Goal: Communication & Community: Answer question/provide support

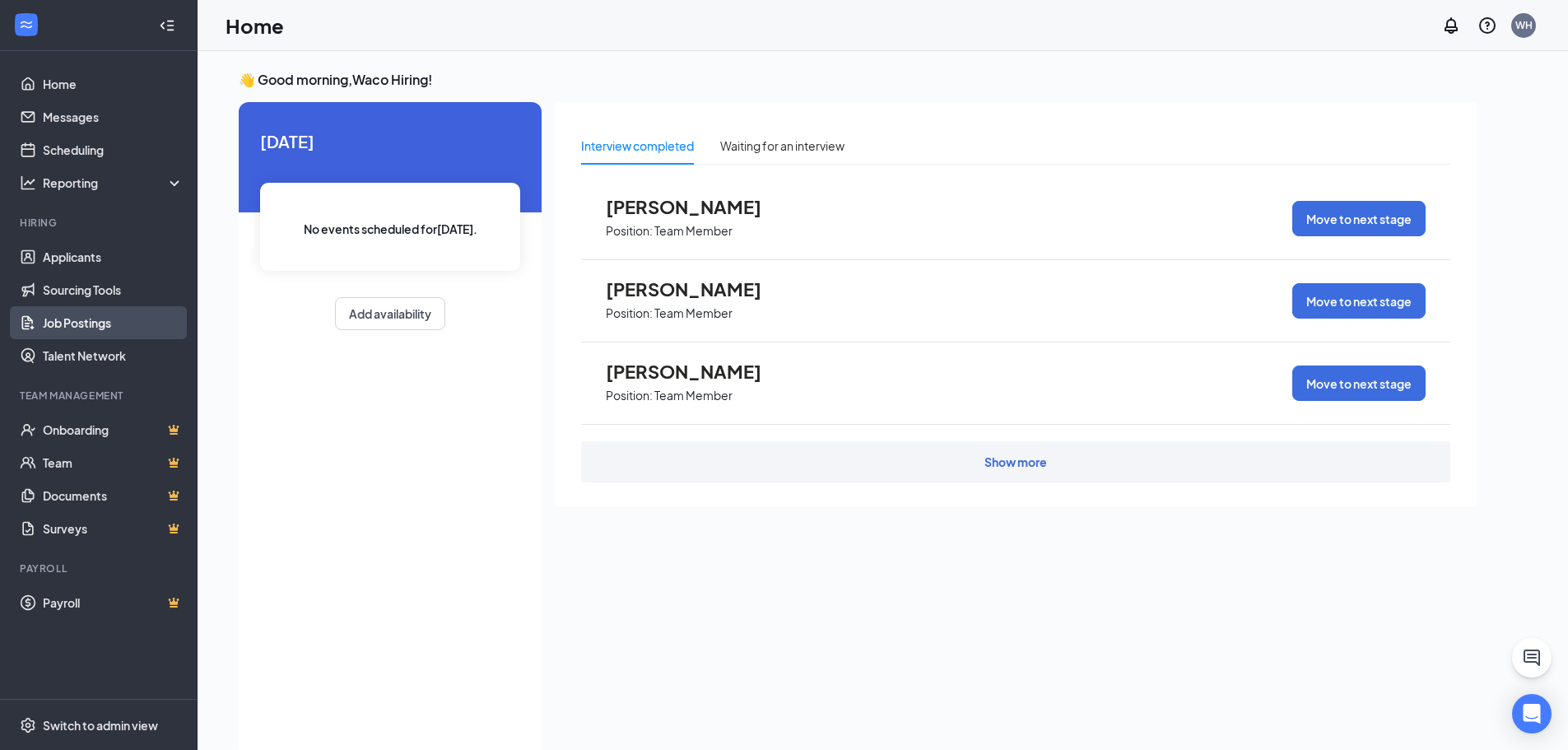
click at [65, 325] on link "Job Postings" at bounding box center [112, 322] width 140 height 33
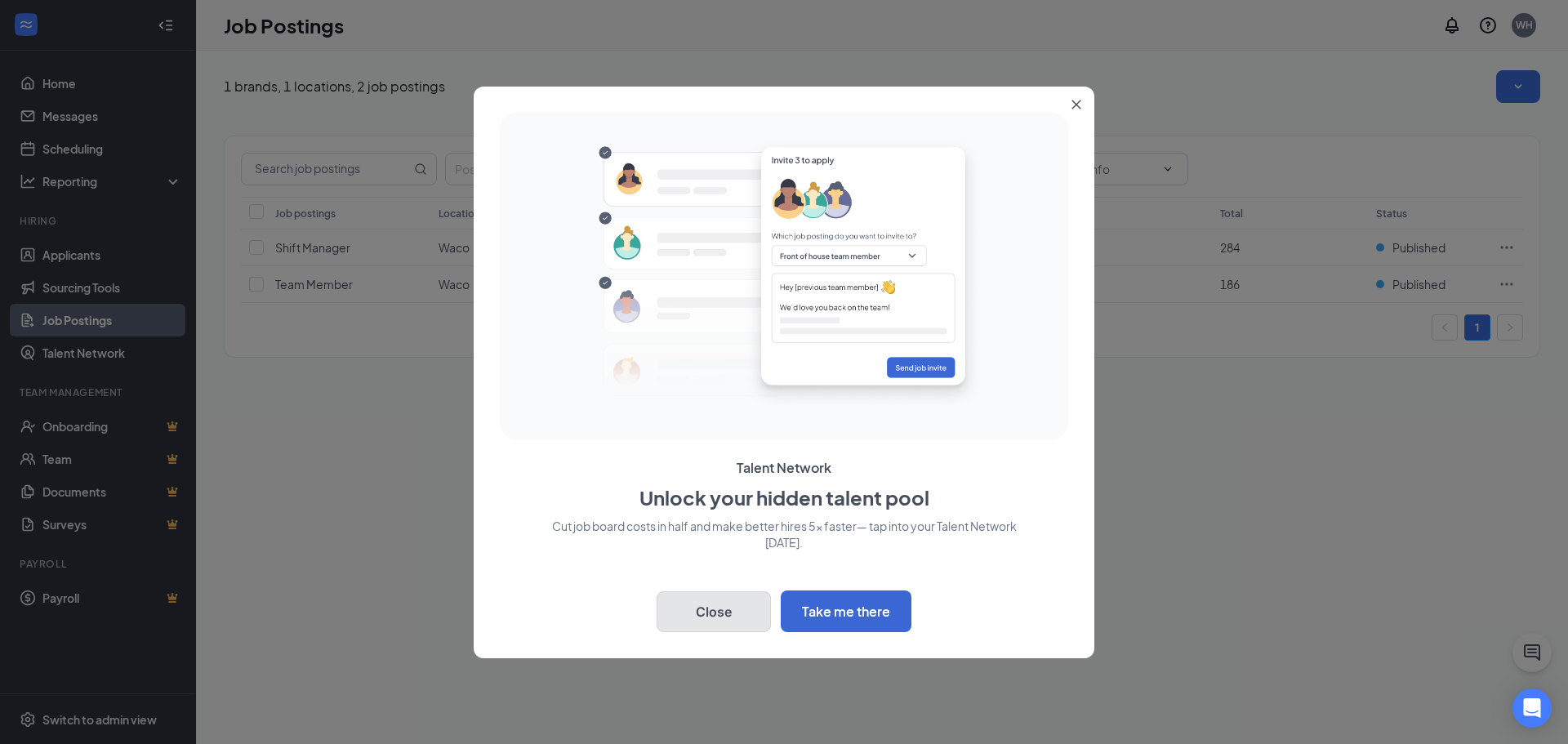
click at [690, 616] on button "Close" at bounding box center [713, 611] width 114 height 40
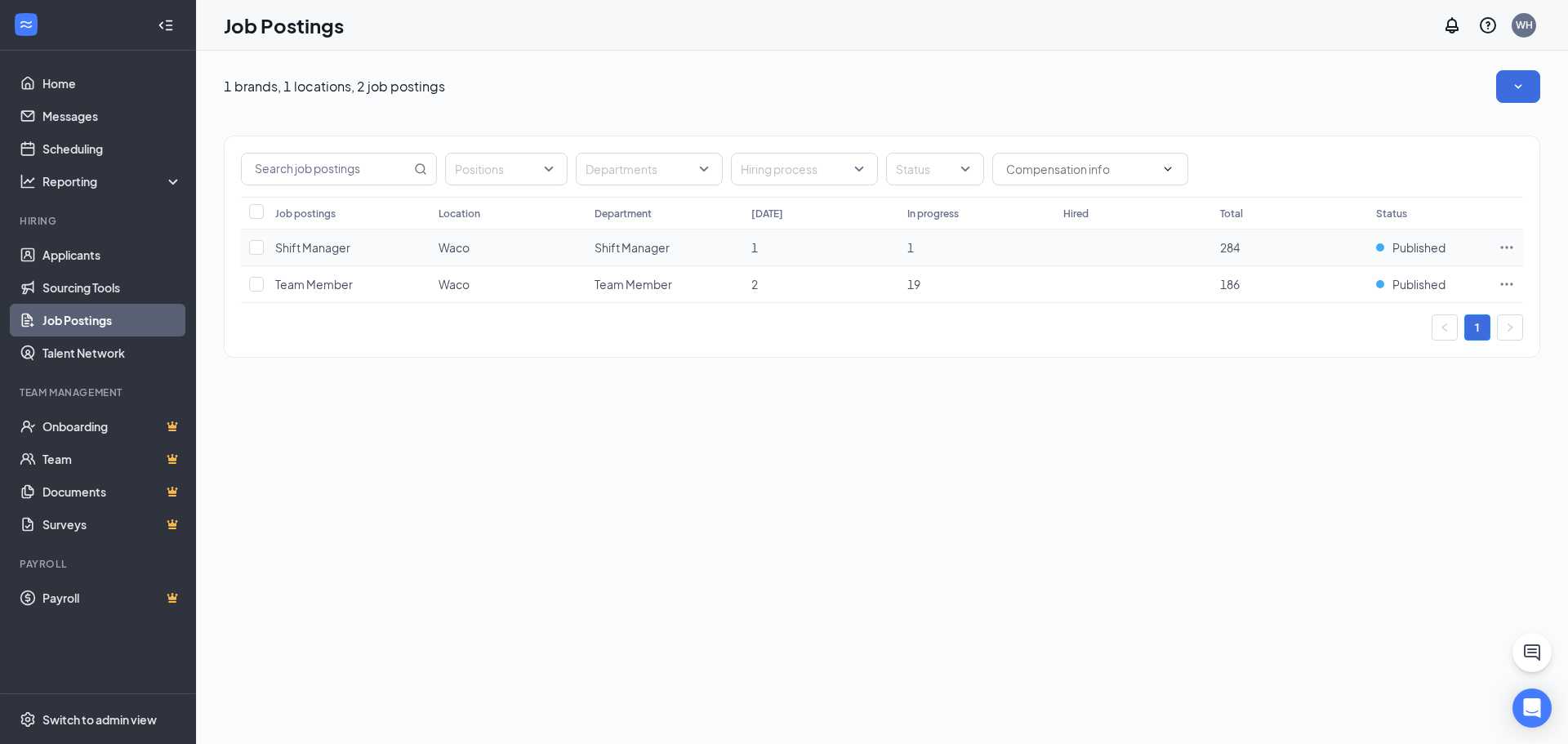
click at [1509, 248] on icon "Ellipses" at bounding box center [1507, 247] width 16 height 16
click at [254, 246] on input "checkbox" at bounding box center [256, 247] width 14 height 14
checkbox input "true"
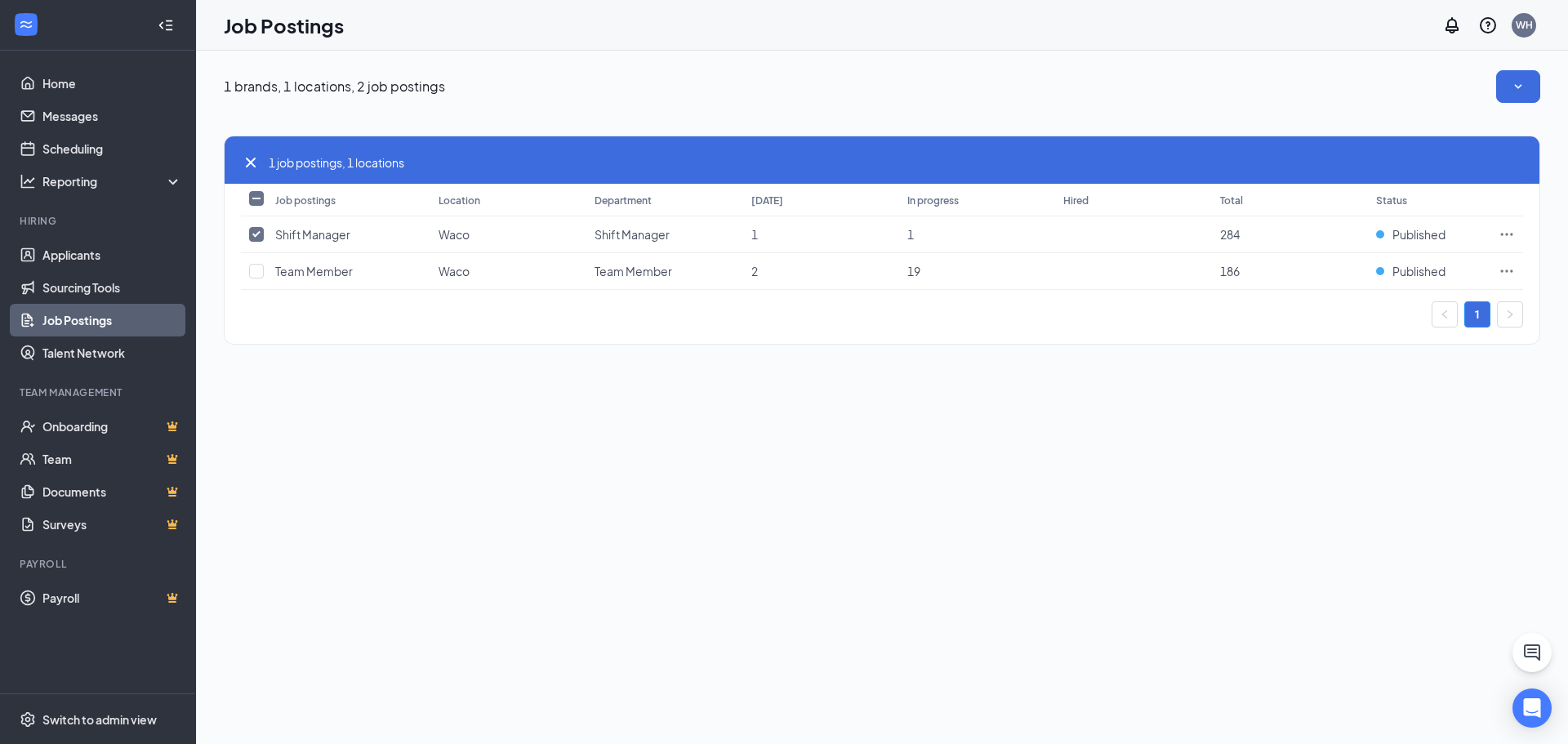
click at [257, 198] on input "Select all" at bounding box center [256, 199] width 14 height 14
checkbox input "true"
click at [257, 198] on input "Select all" at bounding box center [256, 199] width 14 height 14
checkbox input "false"
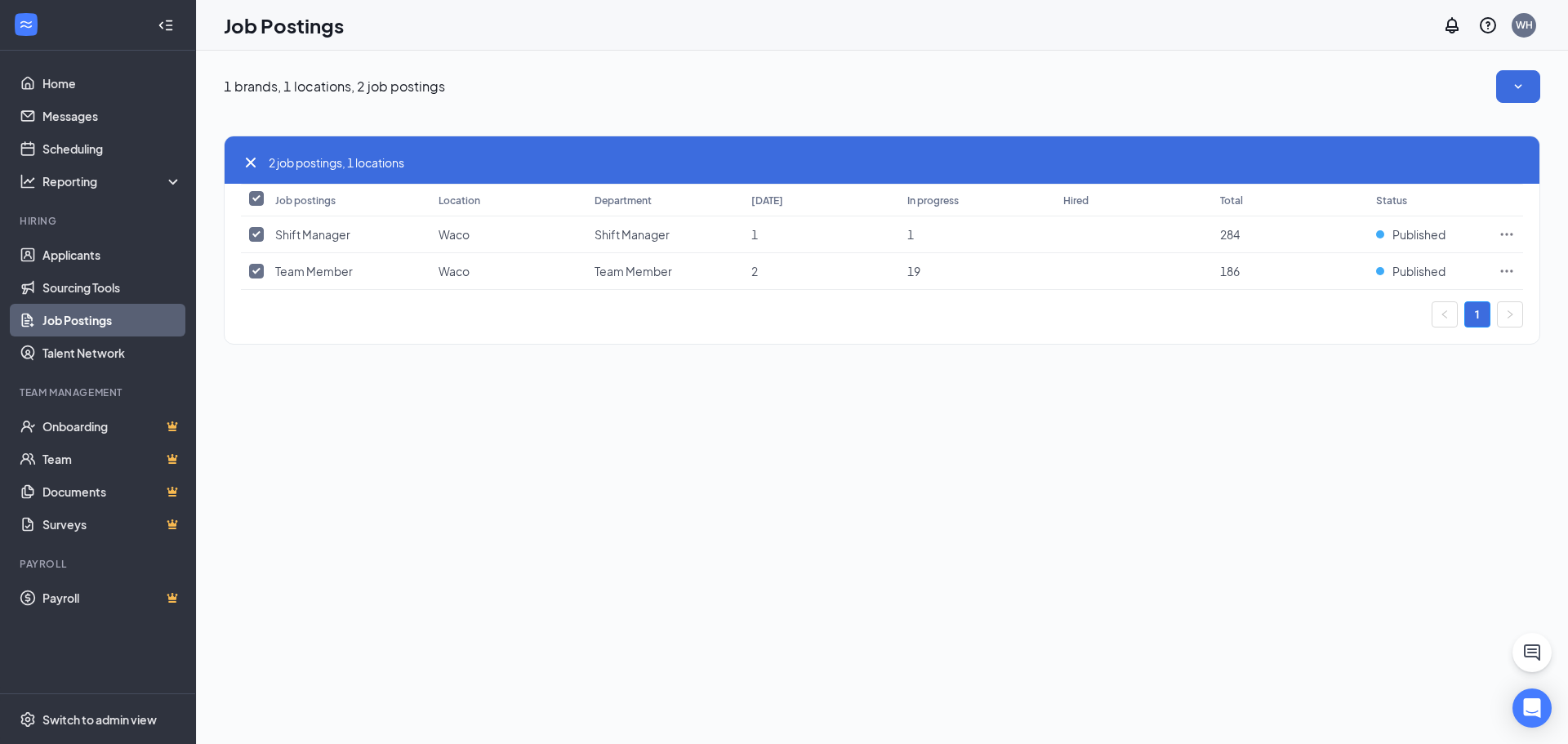
checkbox input "false"
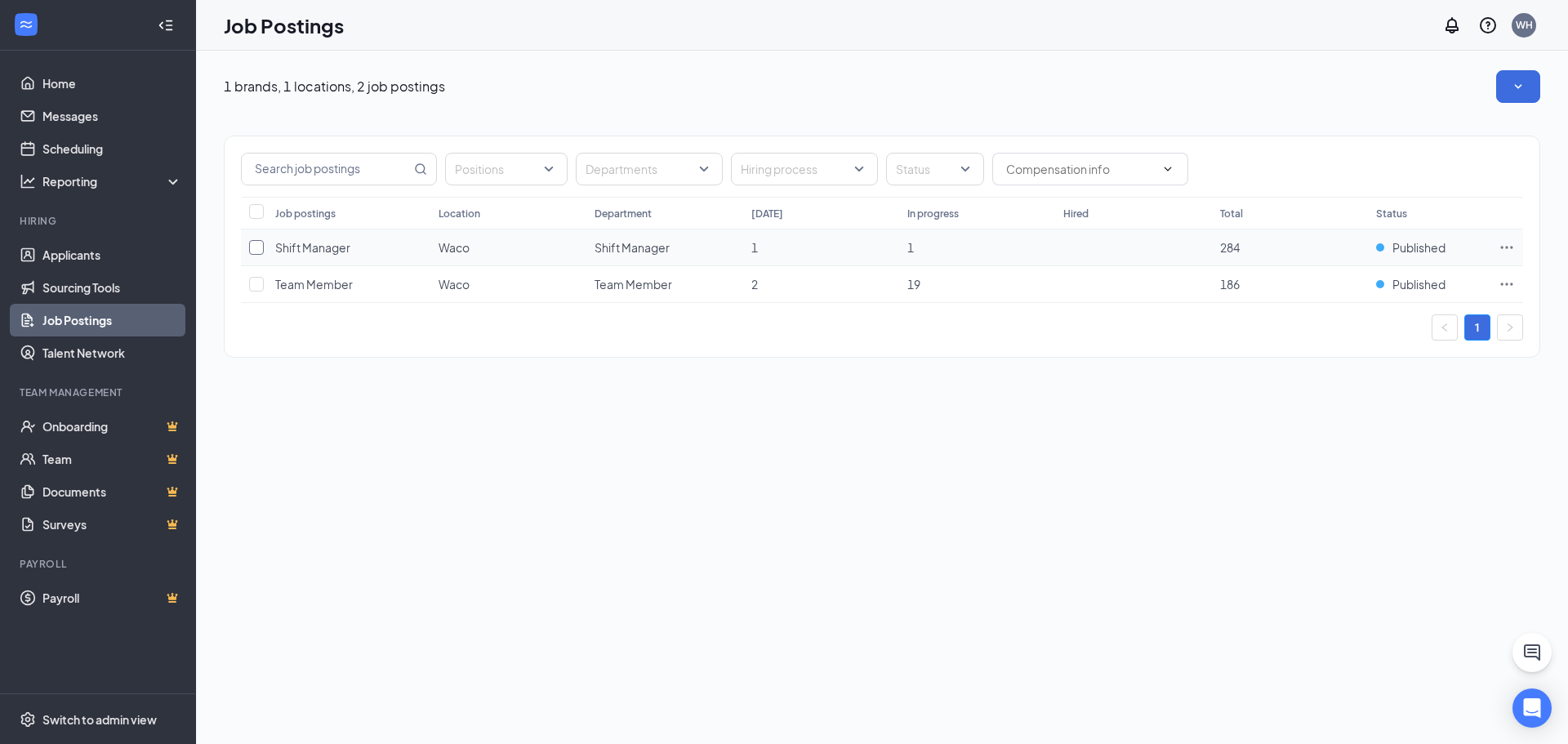
click at [259, 248] on input "checkbox" at bounding box center [256, 247] width 14 height 14
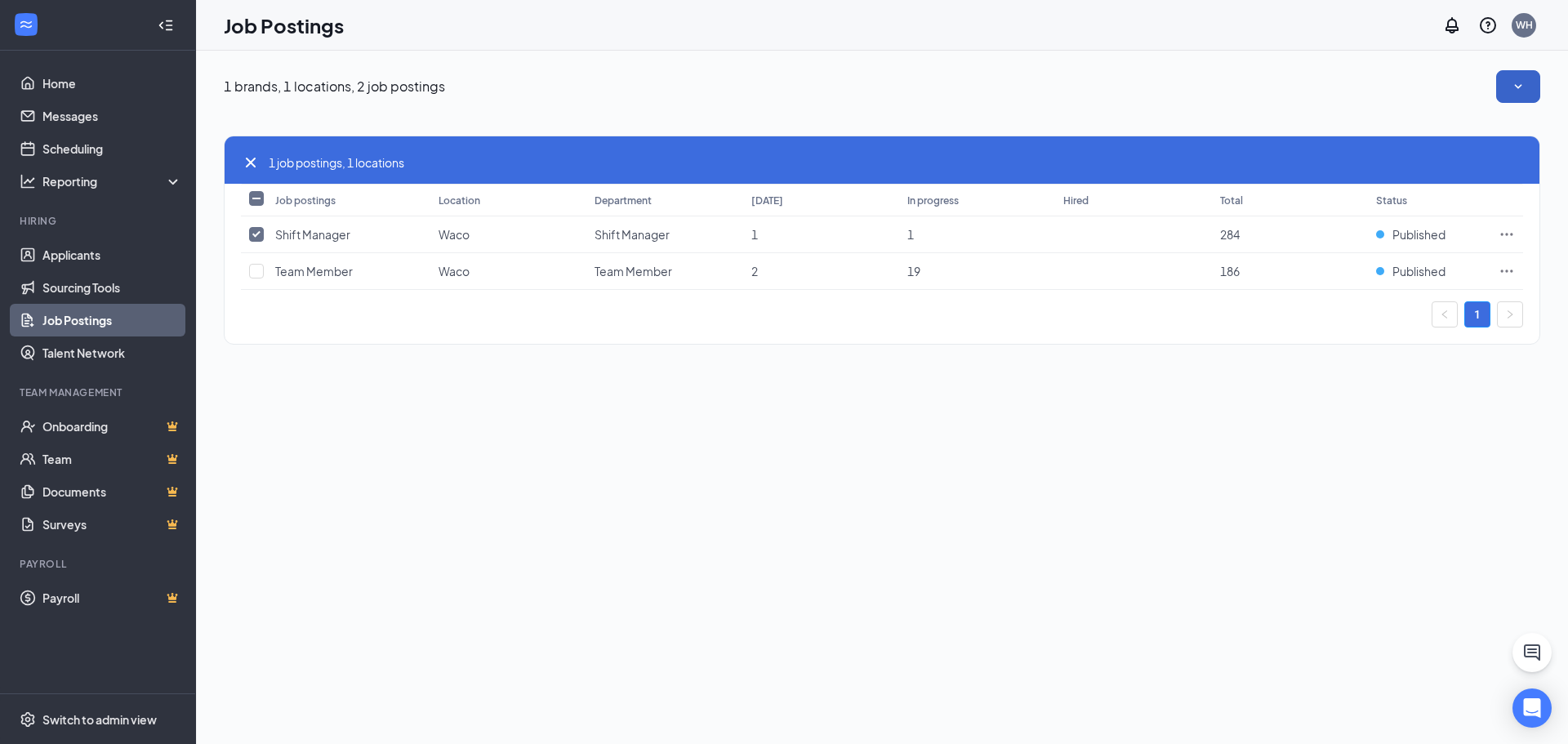
click at [1537, 93] on button "button" at bounding box center [1518, 86] width 44 height 32
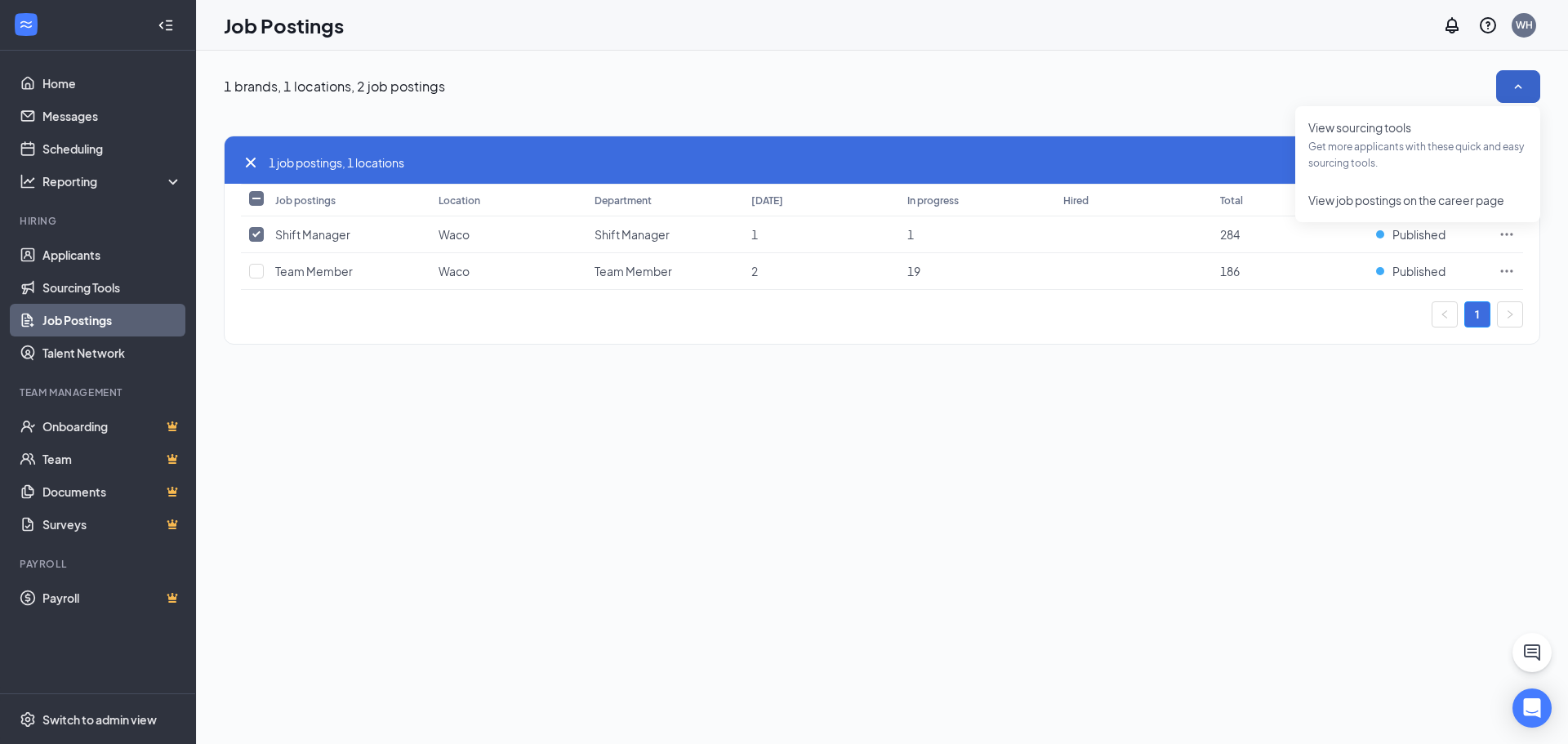
click at [1521, 93] on icon "SmallChevronUp" at bounding box center [1519, 86] width 16 height 16
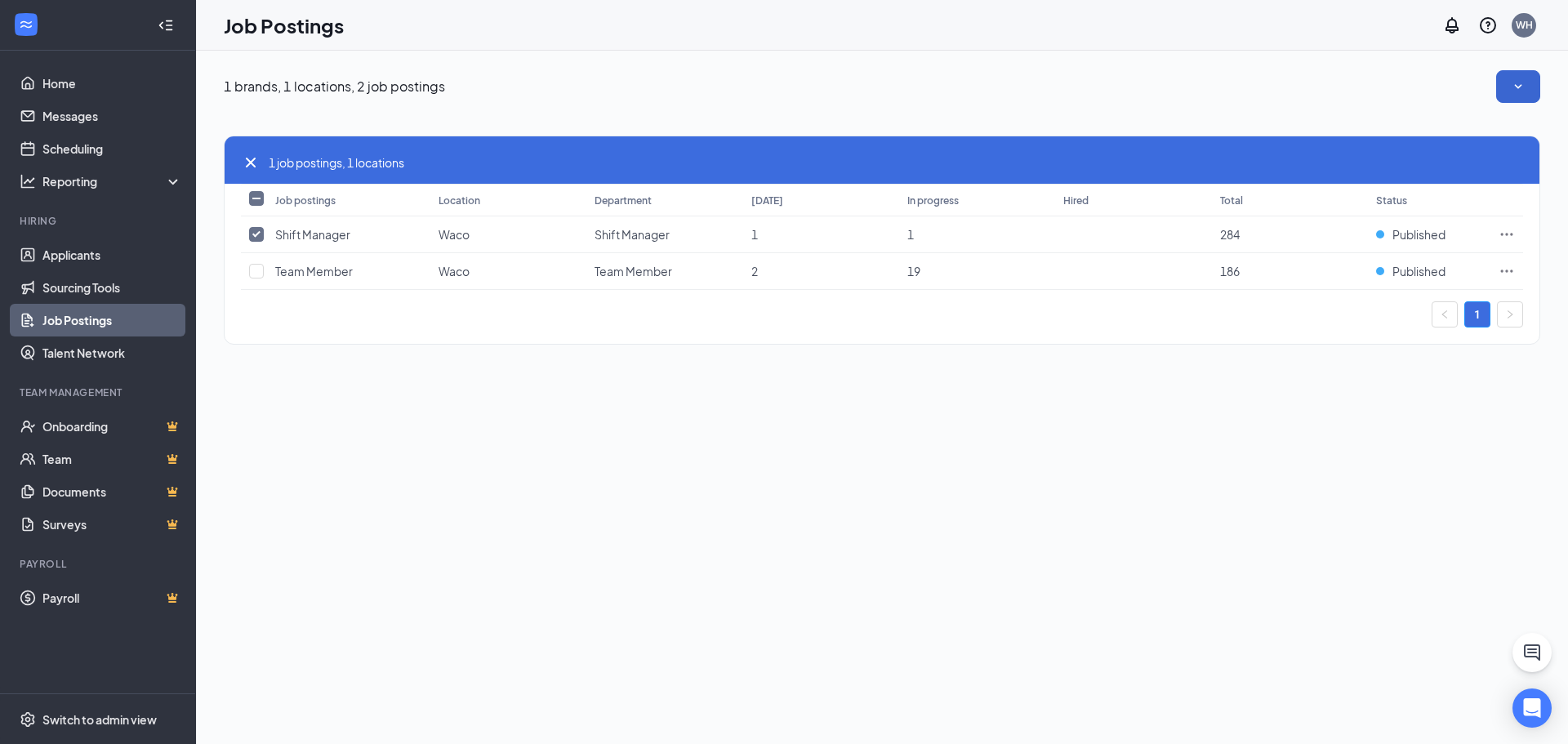
click at [256, 226] on label at bounding box center [254, 235] width 10 height 16
click at [256, 227] on input "checkbox" at bounding box center [256, 235] width 14 height 14
checkbox input "false"
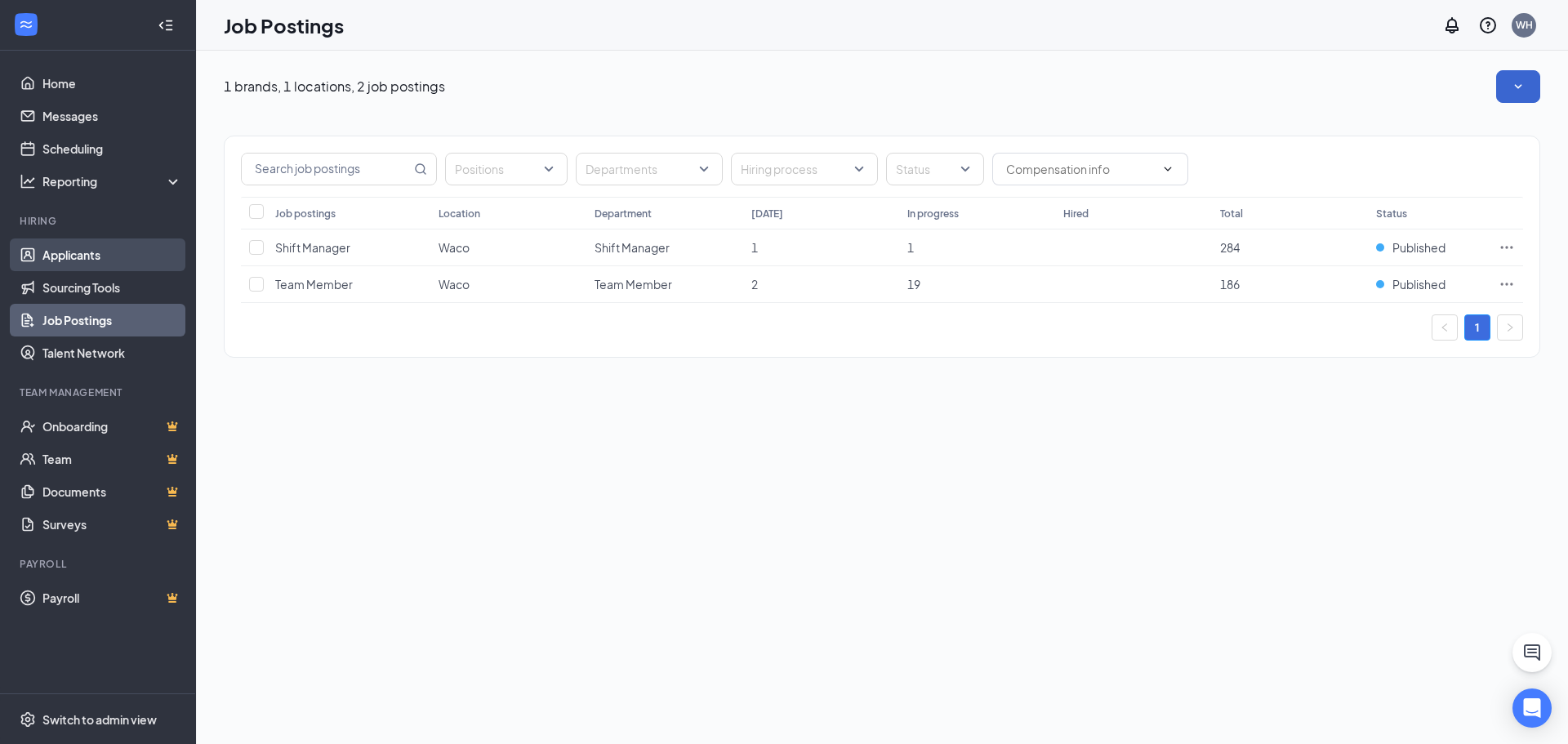
click at [130, 261] on link "Applicants" at bounding box center [111, 254] width 139 height 32
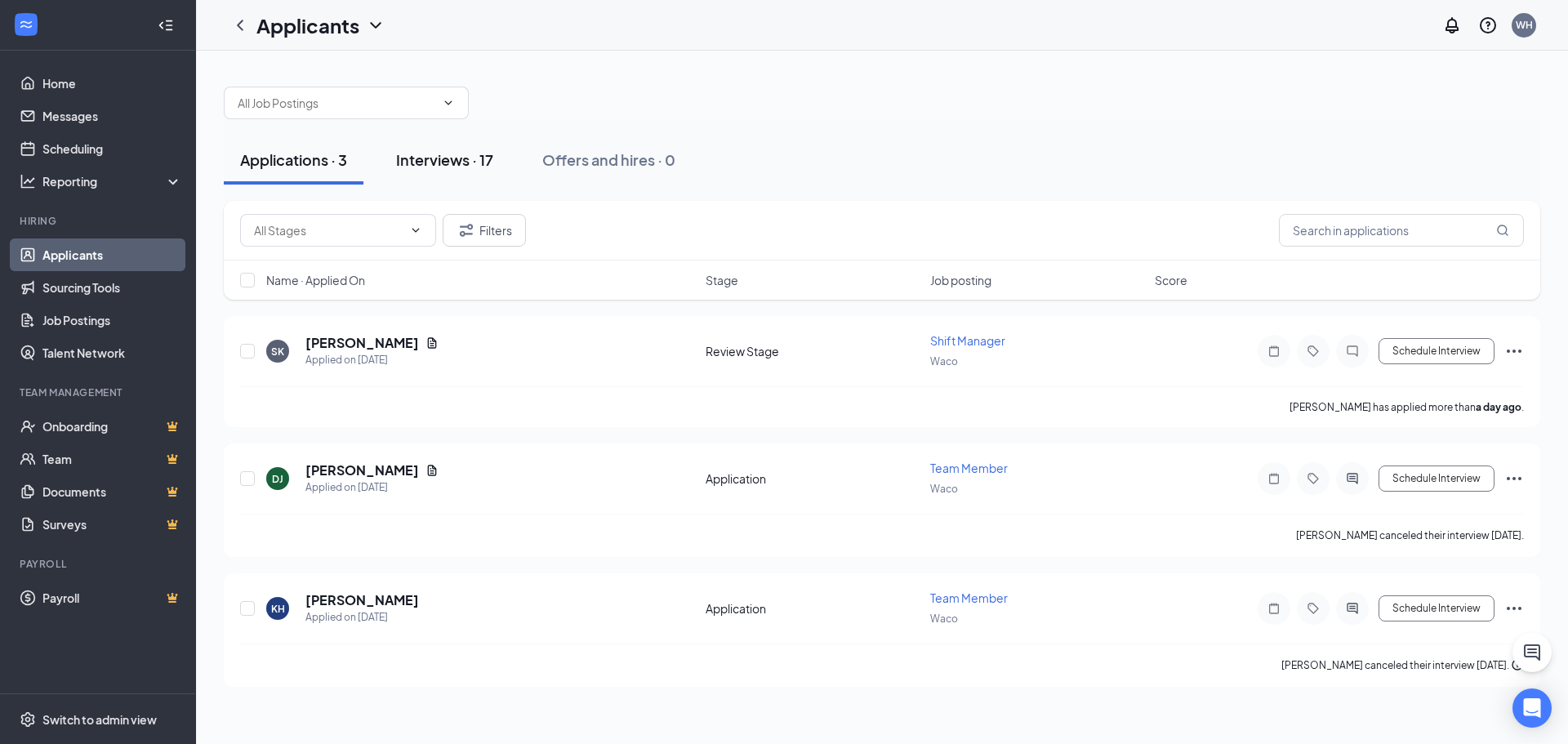
click at [436, 170] on button "Interviews · 17" at bounding box center [444, 160] width 129 height 49
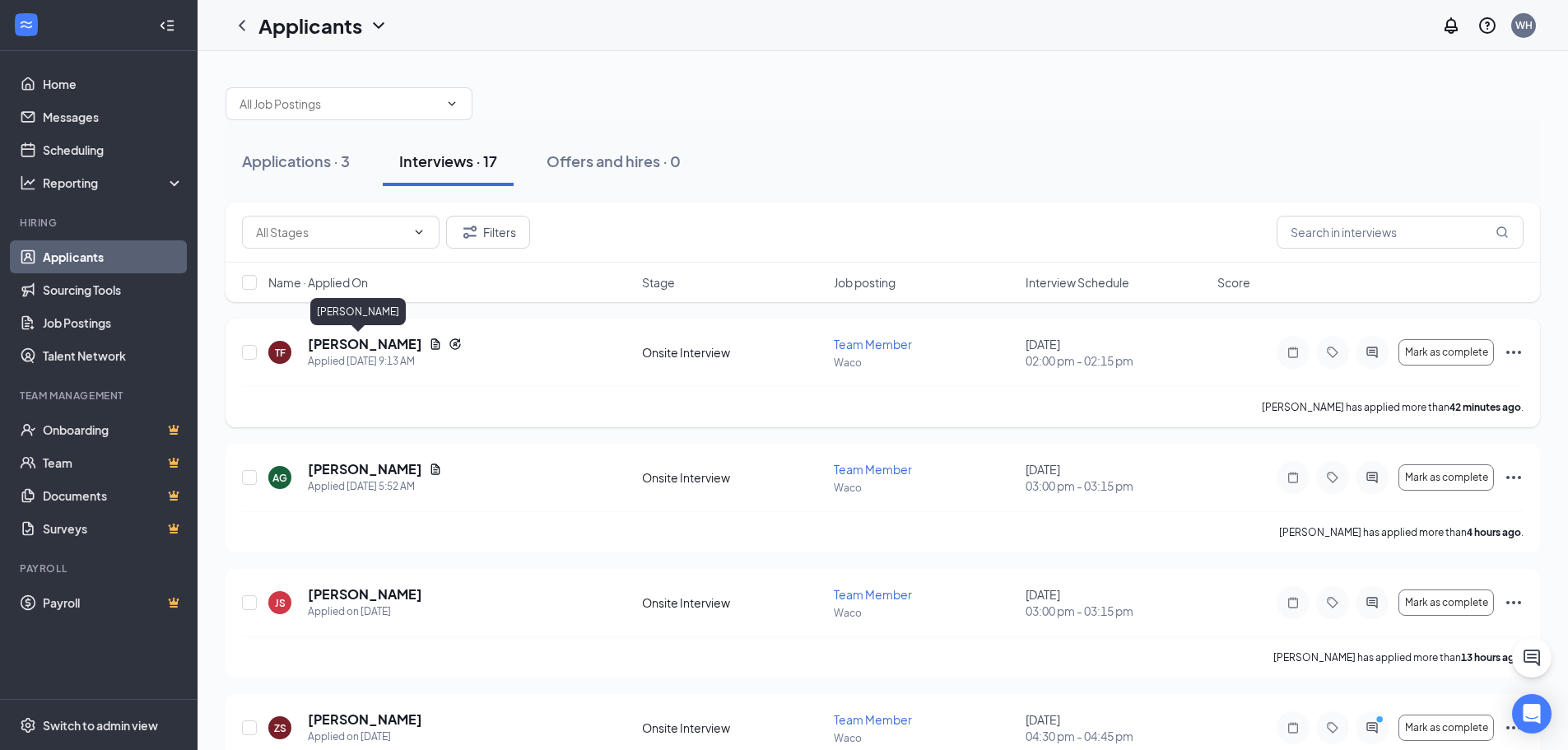
click at [338, 341] on h5 "[PERSON_NAME]" at bounding box center [365, 344] width 114 height 18
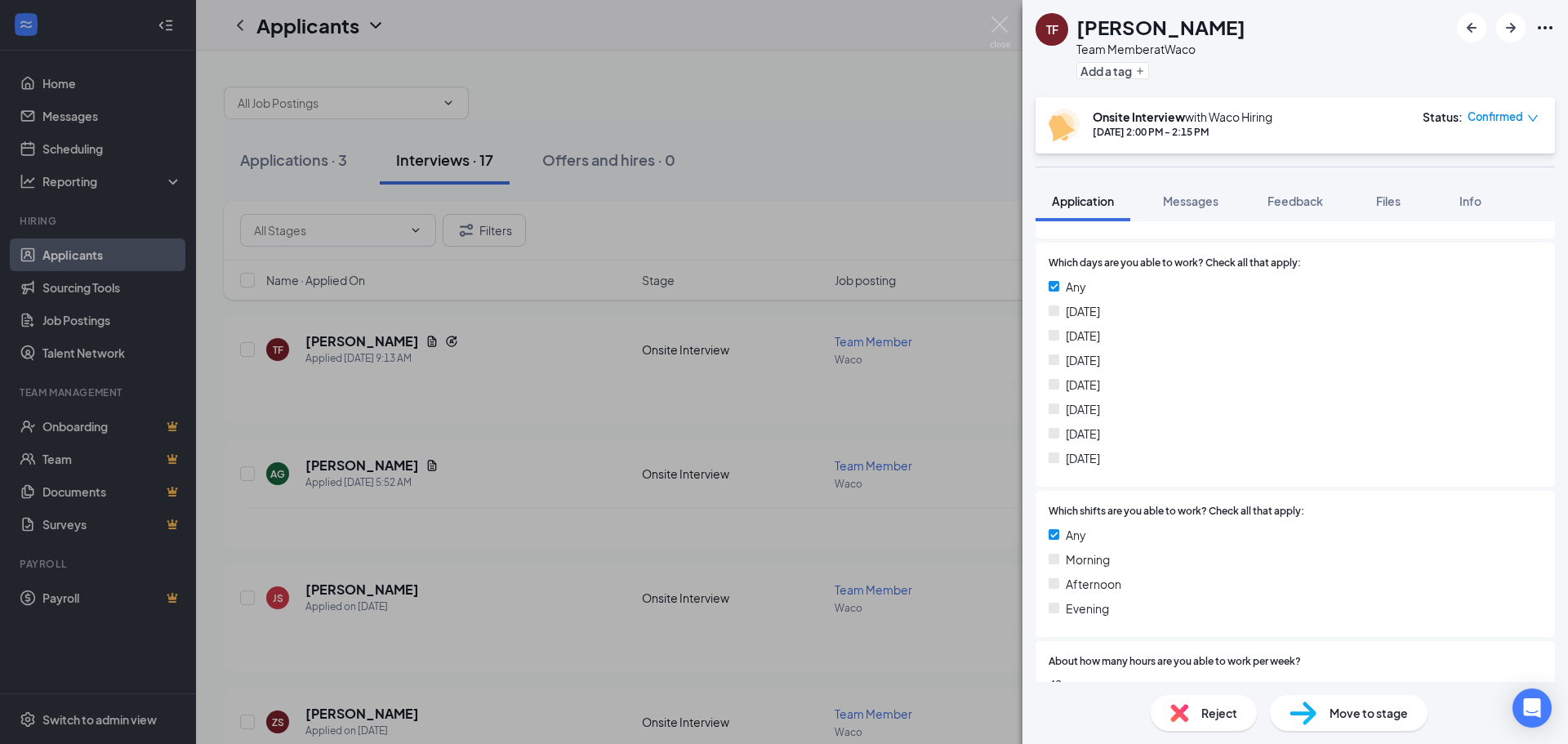
scroll to position [490, 0]
click at [1001, 29] on img at bounding box center [1000, 31] width 21 height 31
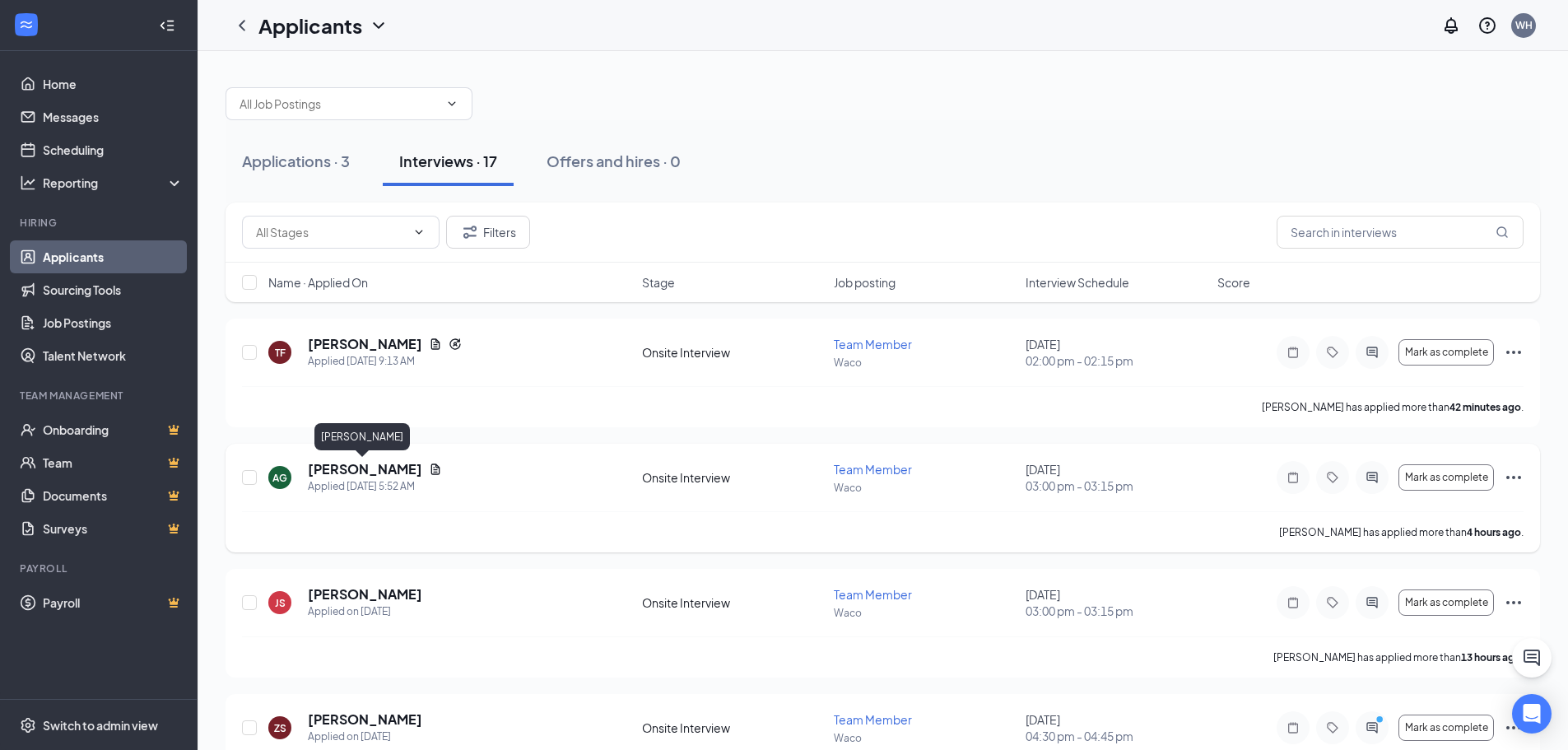
click at [361, 466] on h5 "[PERSON_NAME]" at bounding box center [365, 469] width 114 height 18
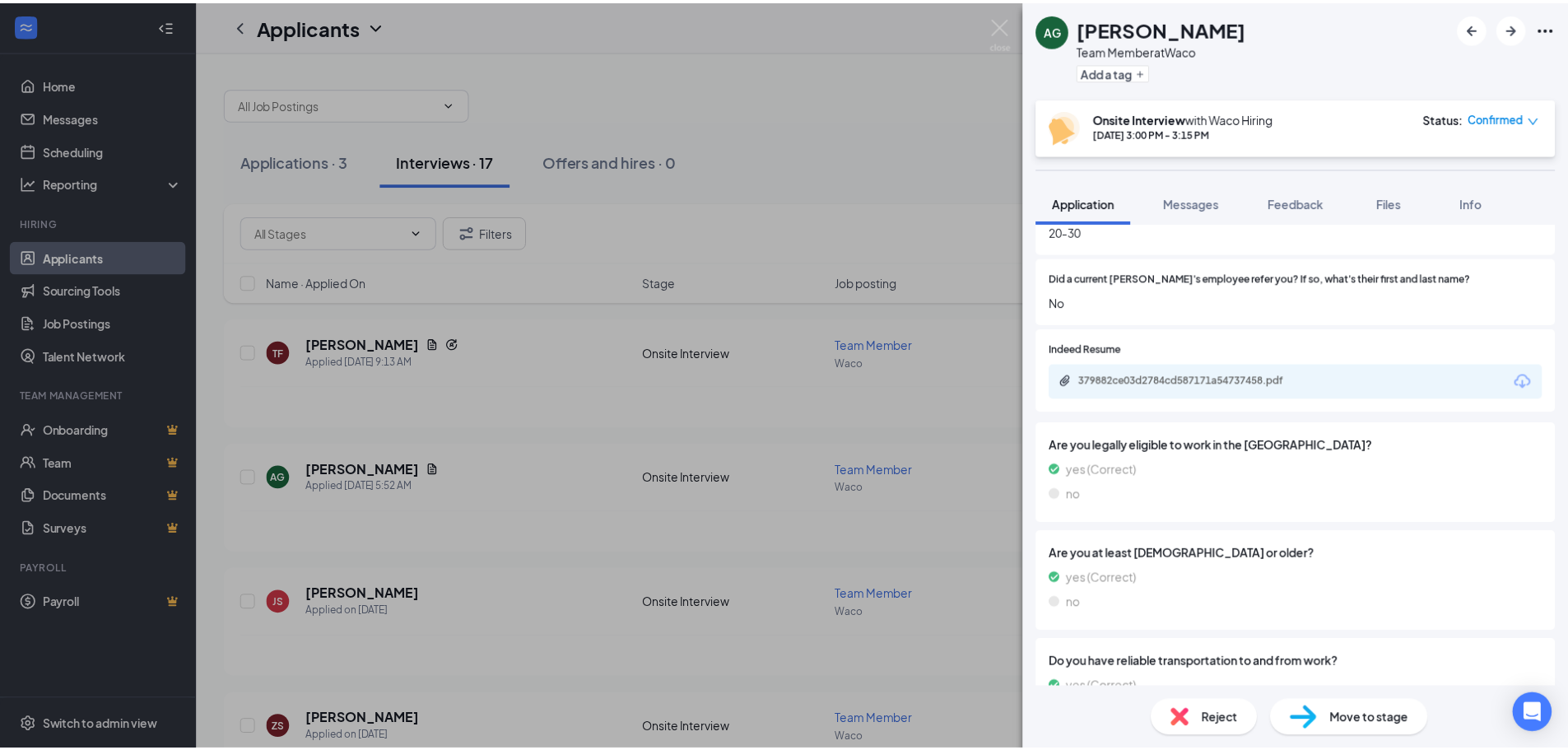
scroll to position [965, 0]
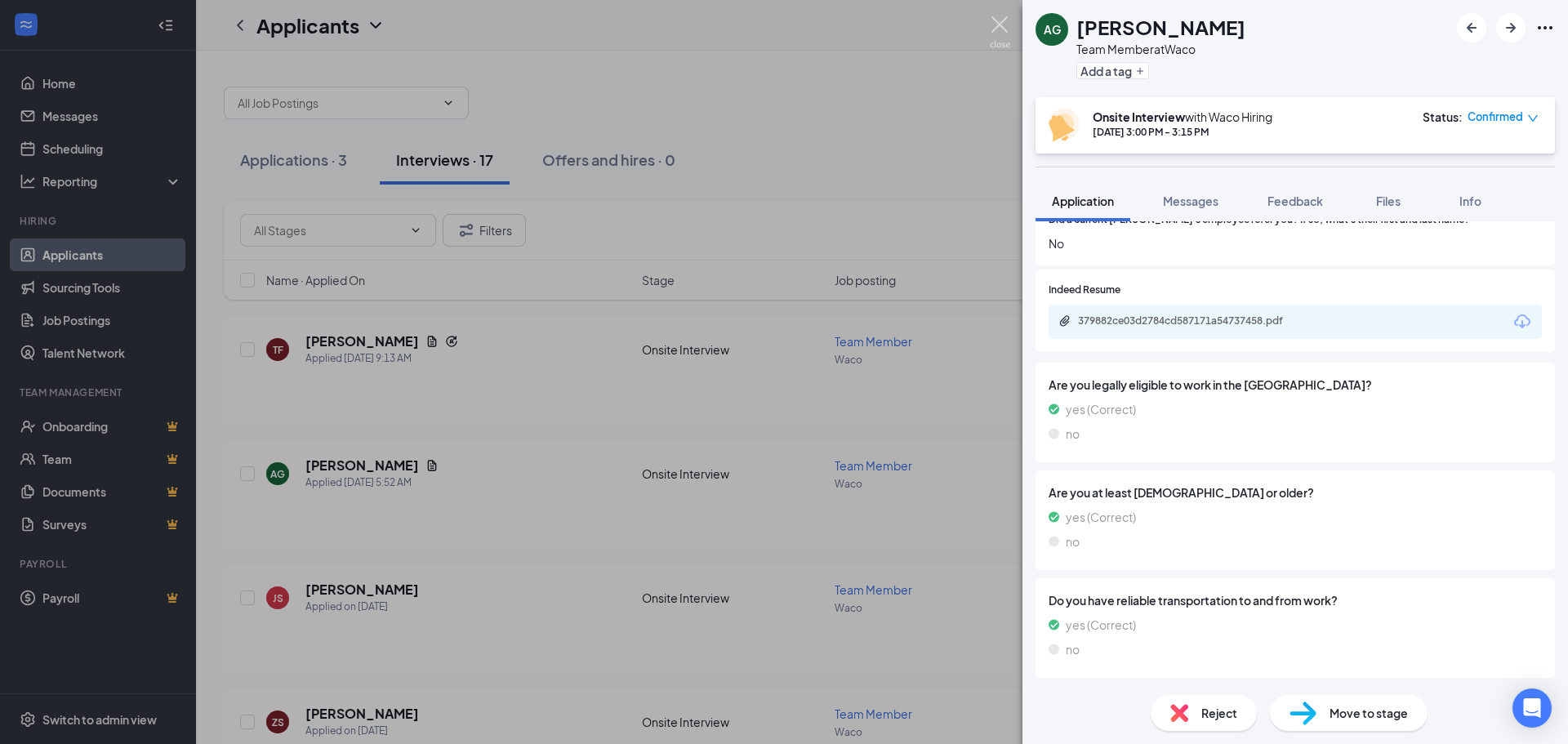
drag, startPoint x: 1001, startPoint y: 28, endPoint x: 983, endPoint y: 42, distance: 22.8
click at [1001, 28] on img at bounding box center [1000, 31] width 21 height 31
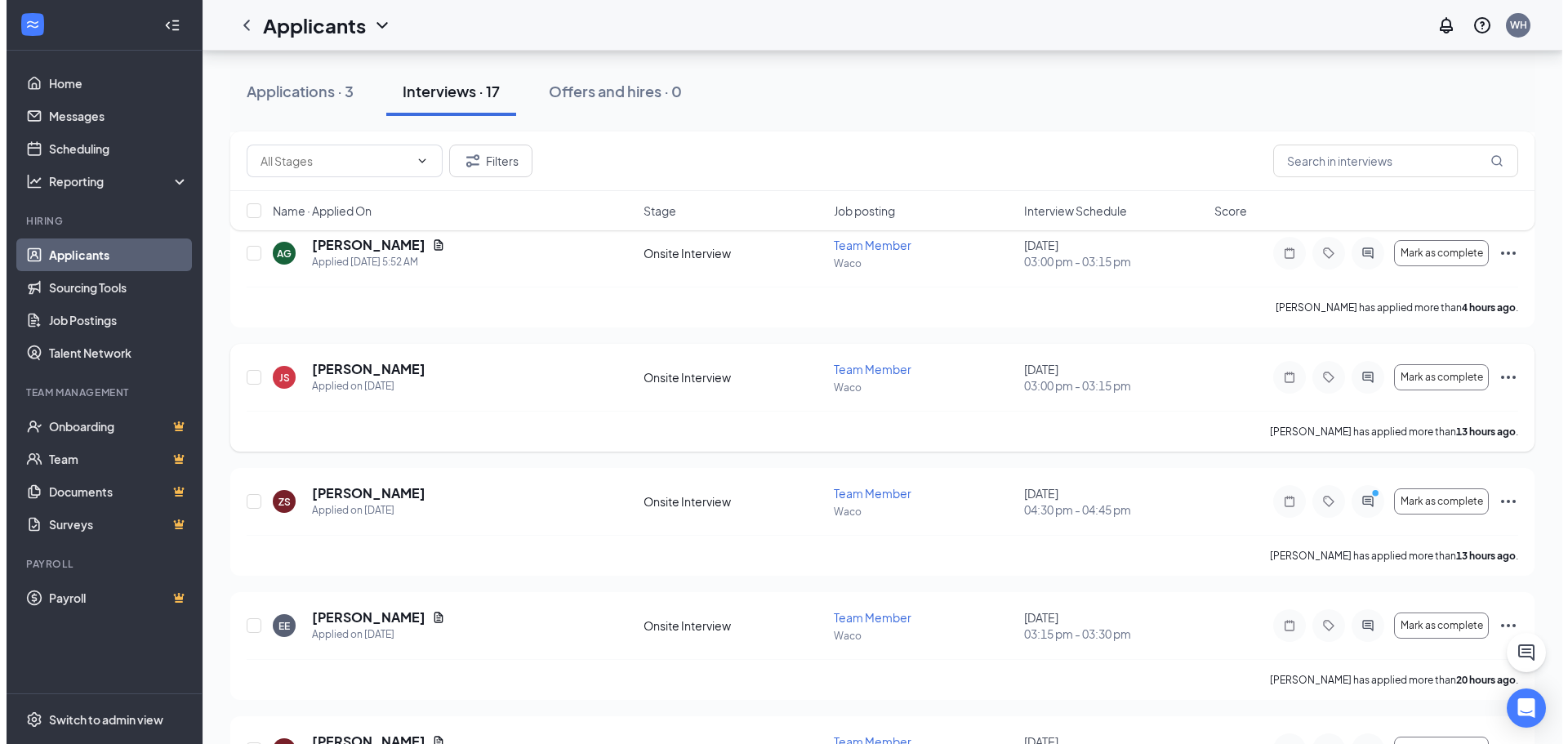
scroll to position [245, 0]
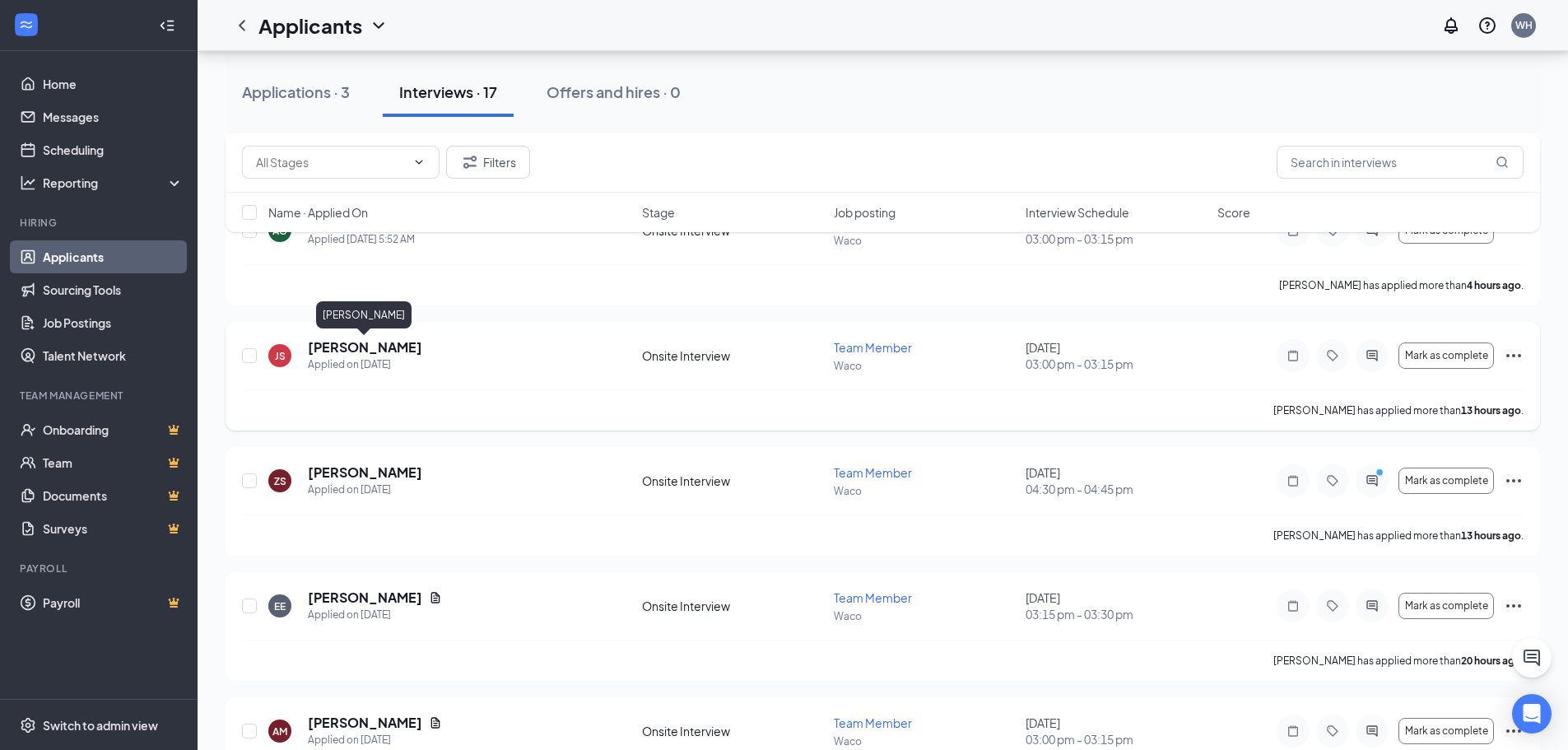
click at [399, 346] on h5 "[PERSON_NAME]" at bounding box center [365, 347] width 114 height 18
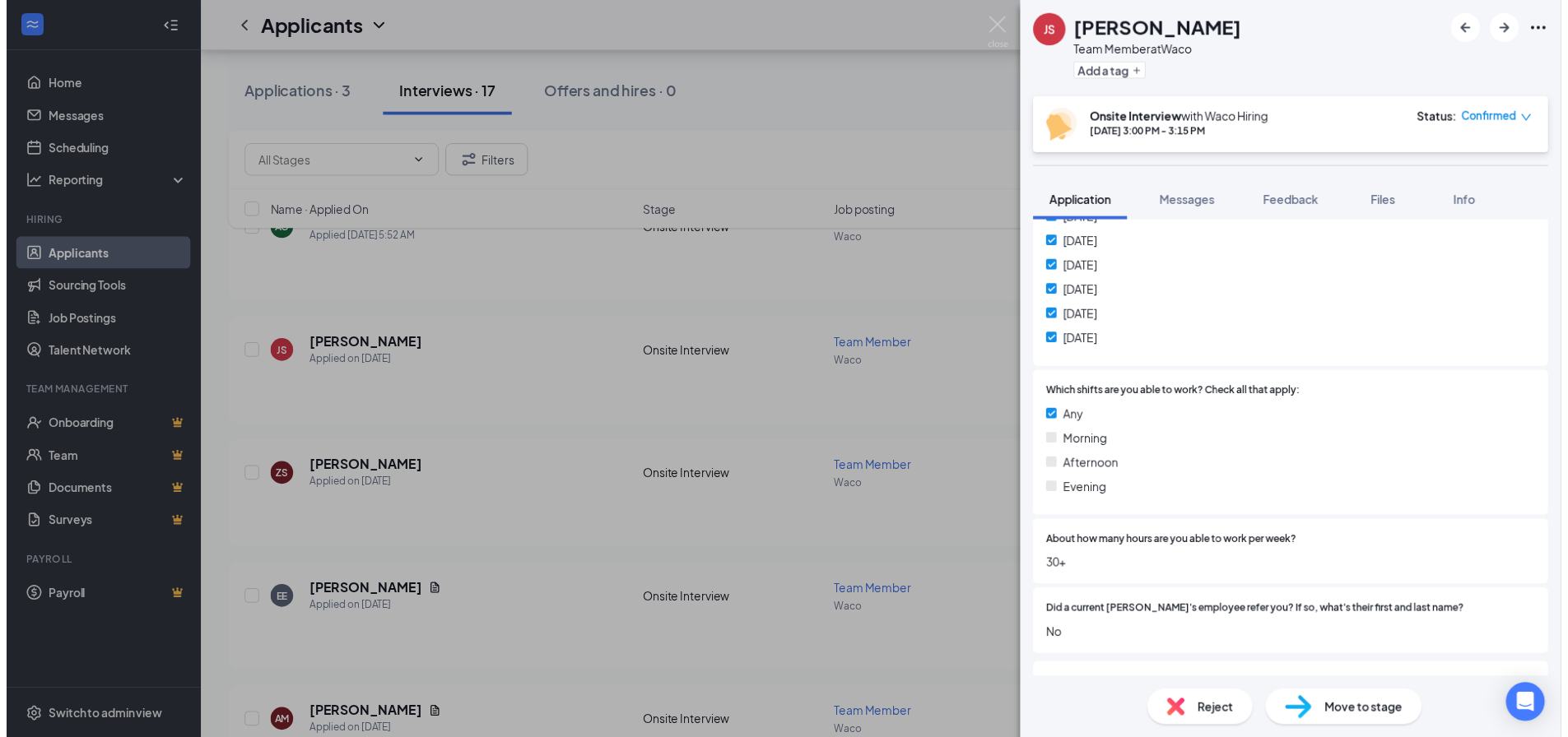
scroll to position [576, 0]
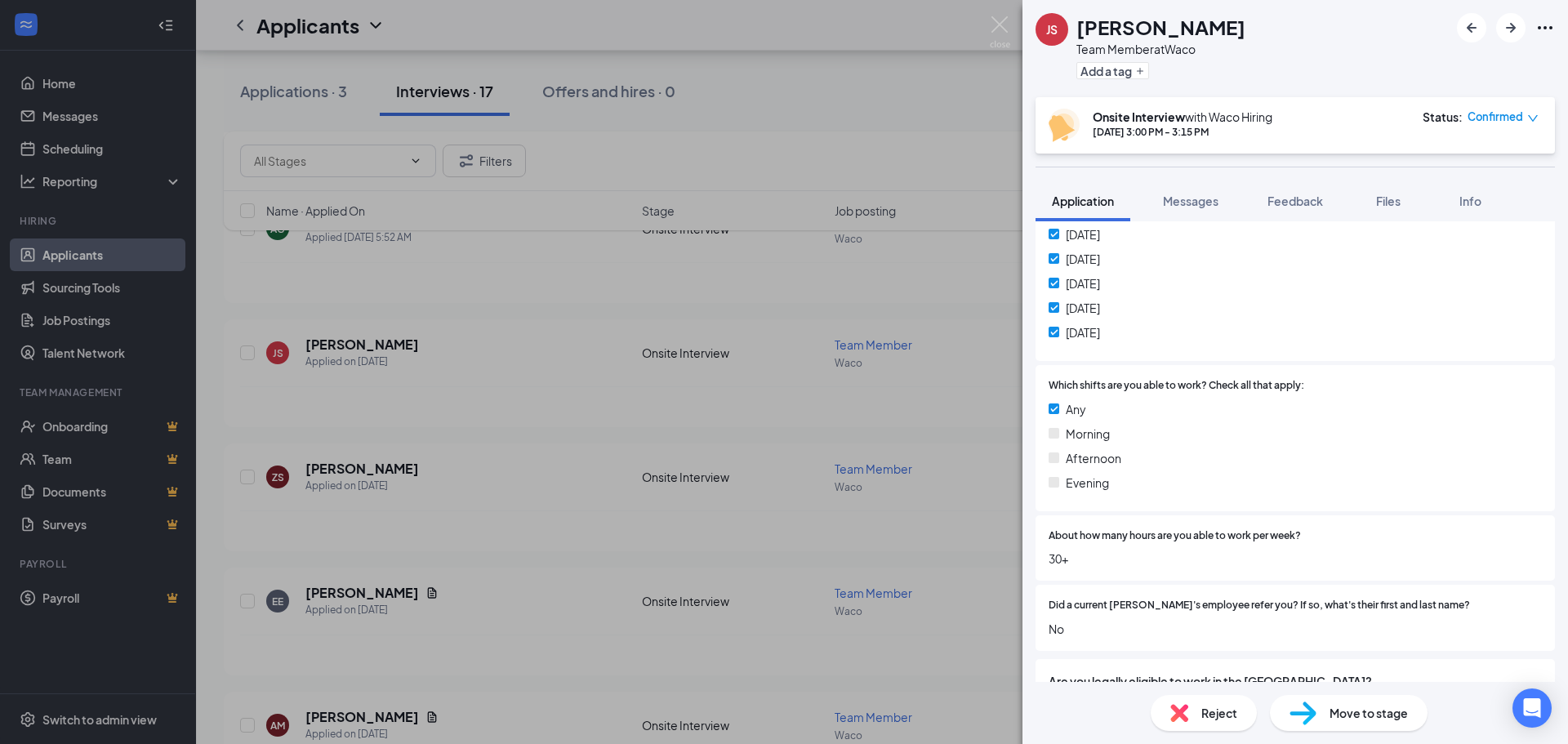
click at [998, 15] on div "[PERSON_NAME] Jakorien [PERSON_NAME] Team Member at Waco Add a tag Onsite Inter…" at bounding box center [784, 372] width 1568 height 744
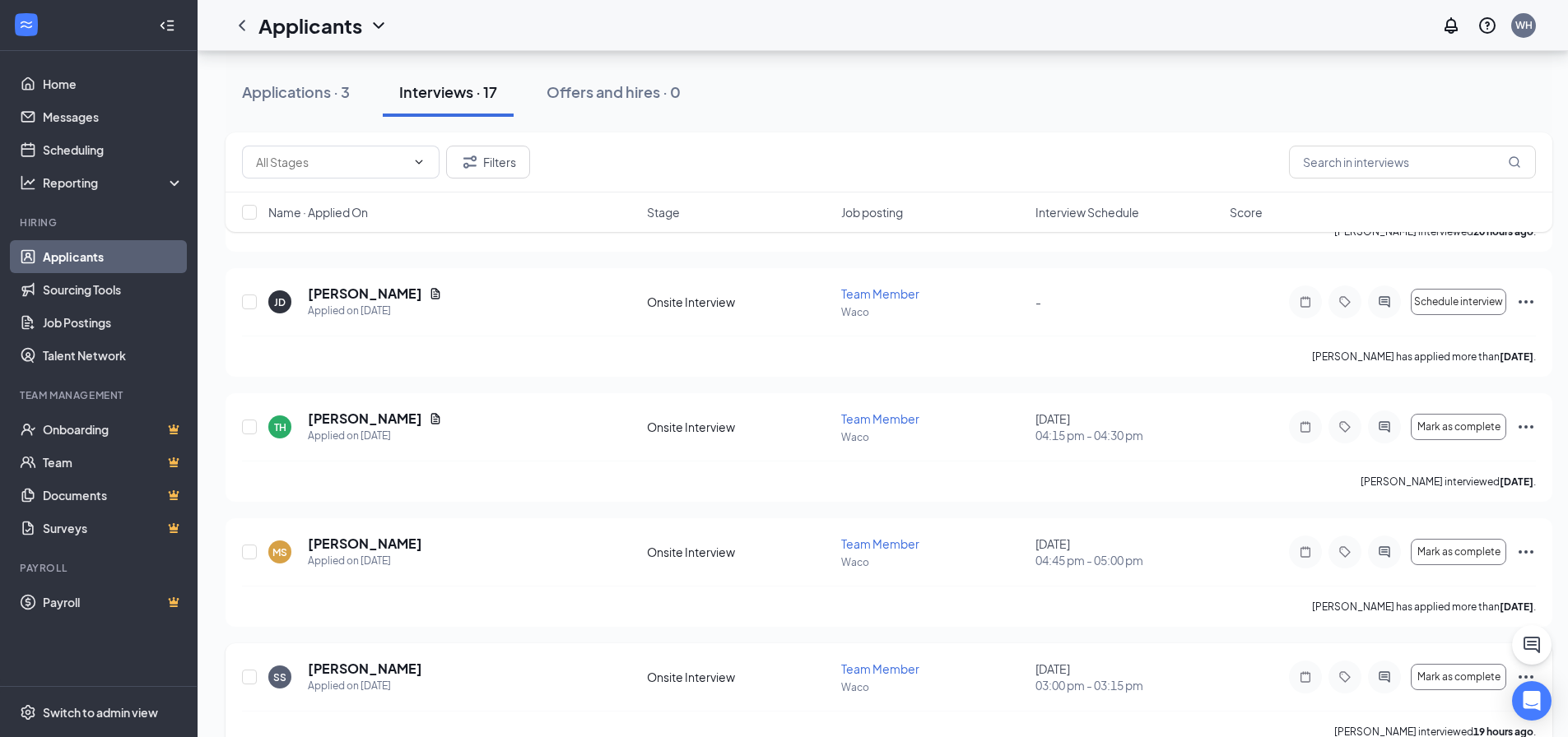
scroll to position [1298, 0]
click at [1534, 687] on div "Open Intercom Messenger" at bounding box center [1532, 701] width 43 height 43
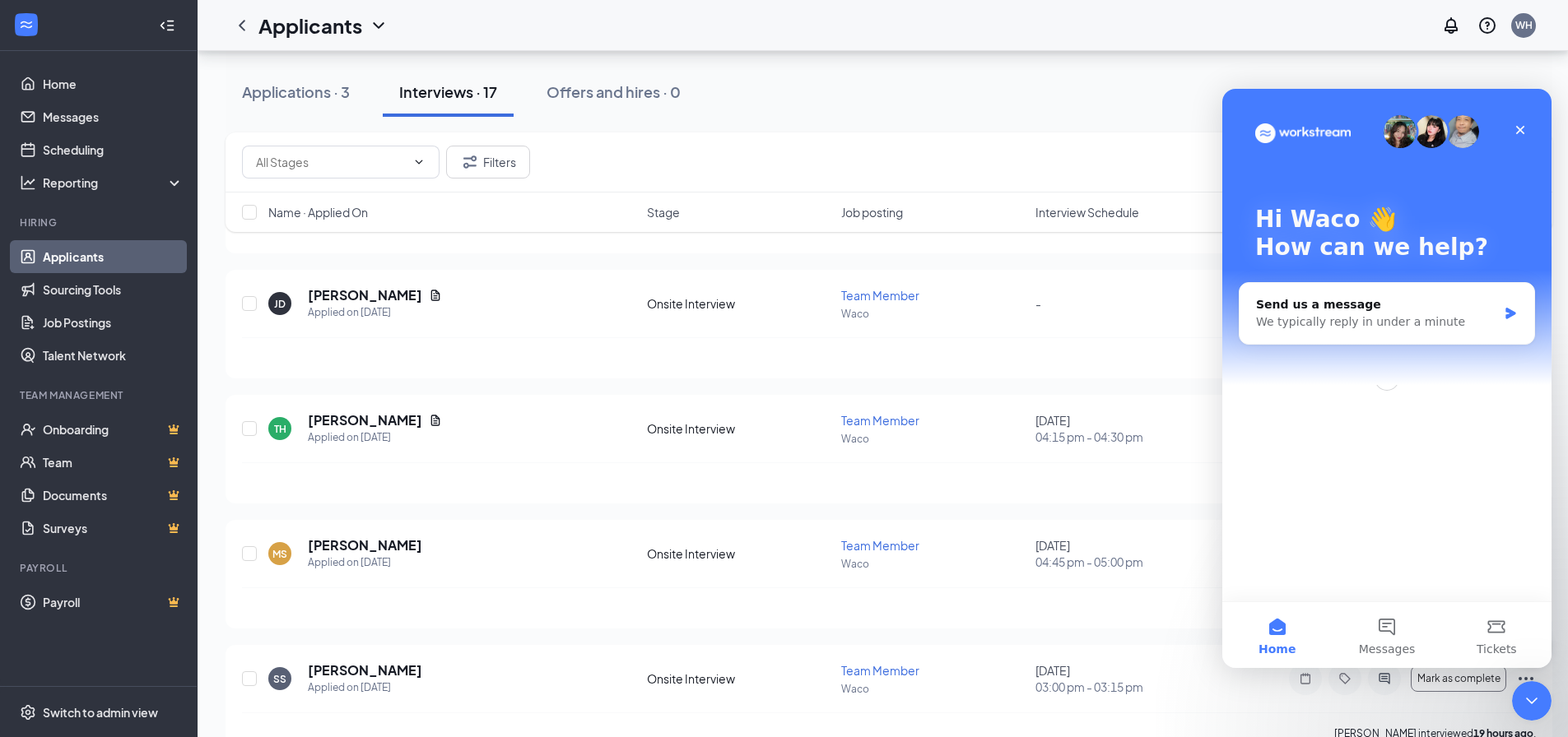
scroll to position [0, 0]
click at [1512, 129] on div "Close" at bounding box center [1520, 129] width 30 height 30
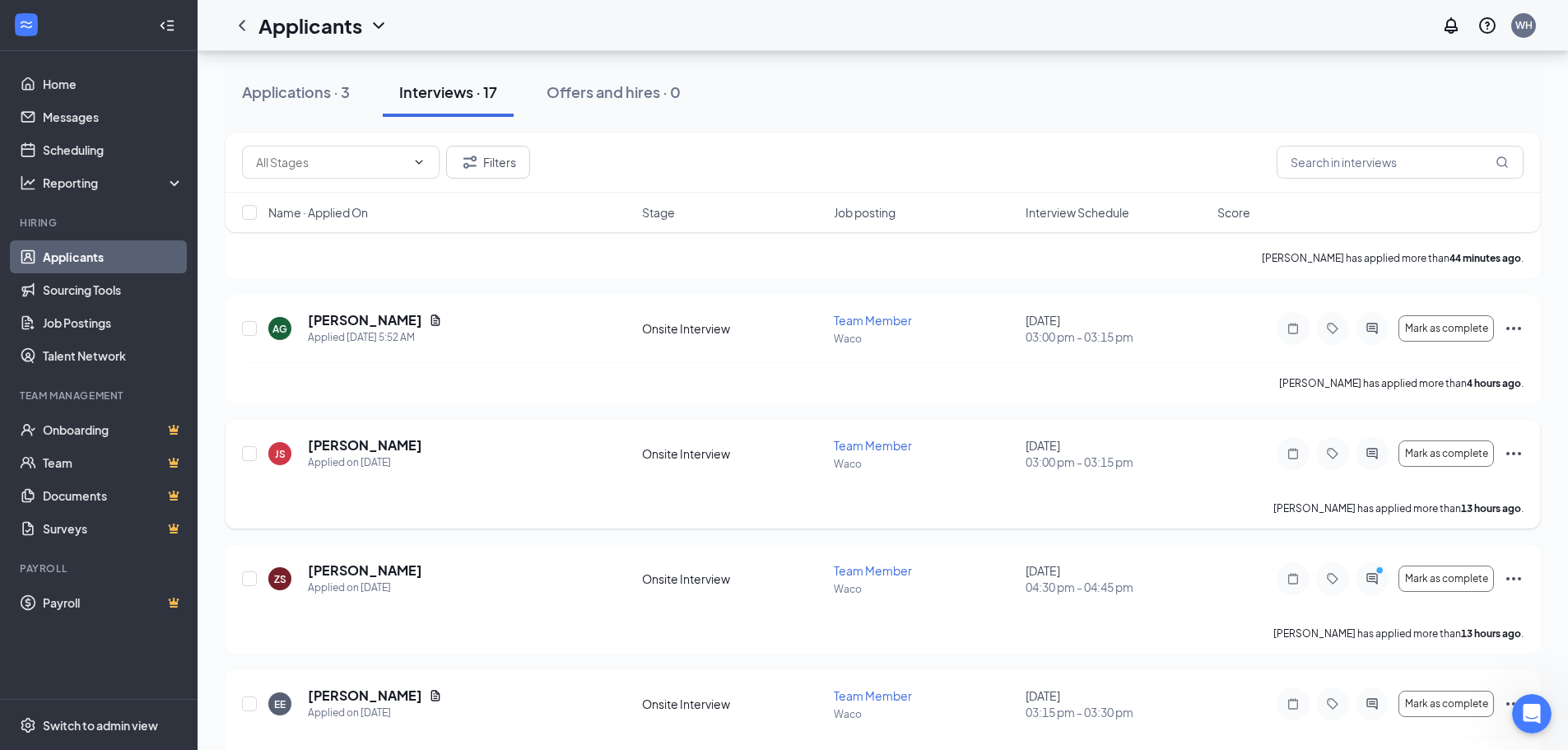
scroll to position [165, 0]
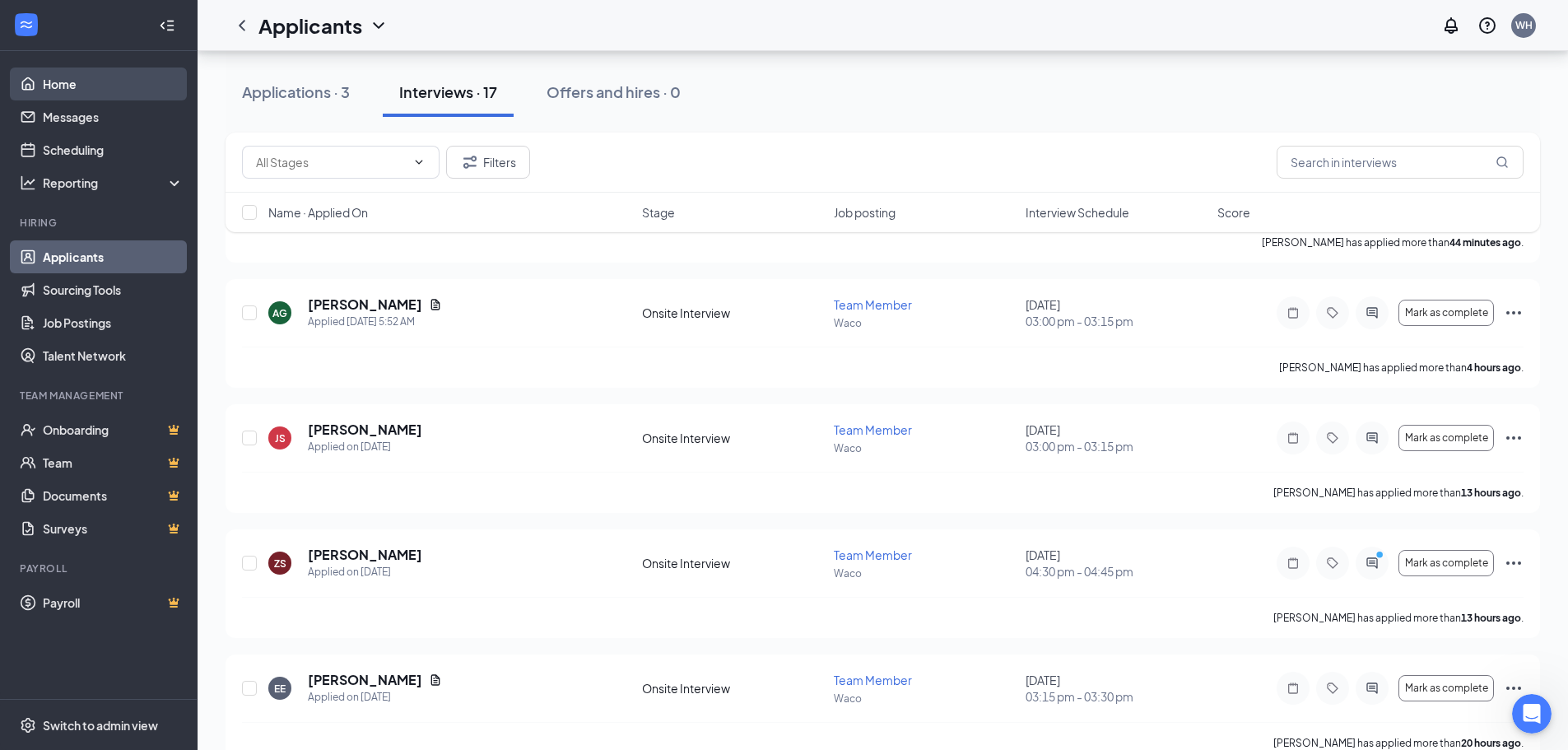
click at [85, 74] on link "Home" at bounding box center [112, 83] width 140 height 33
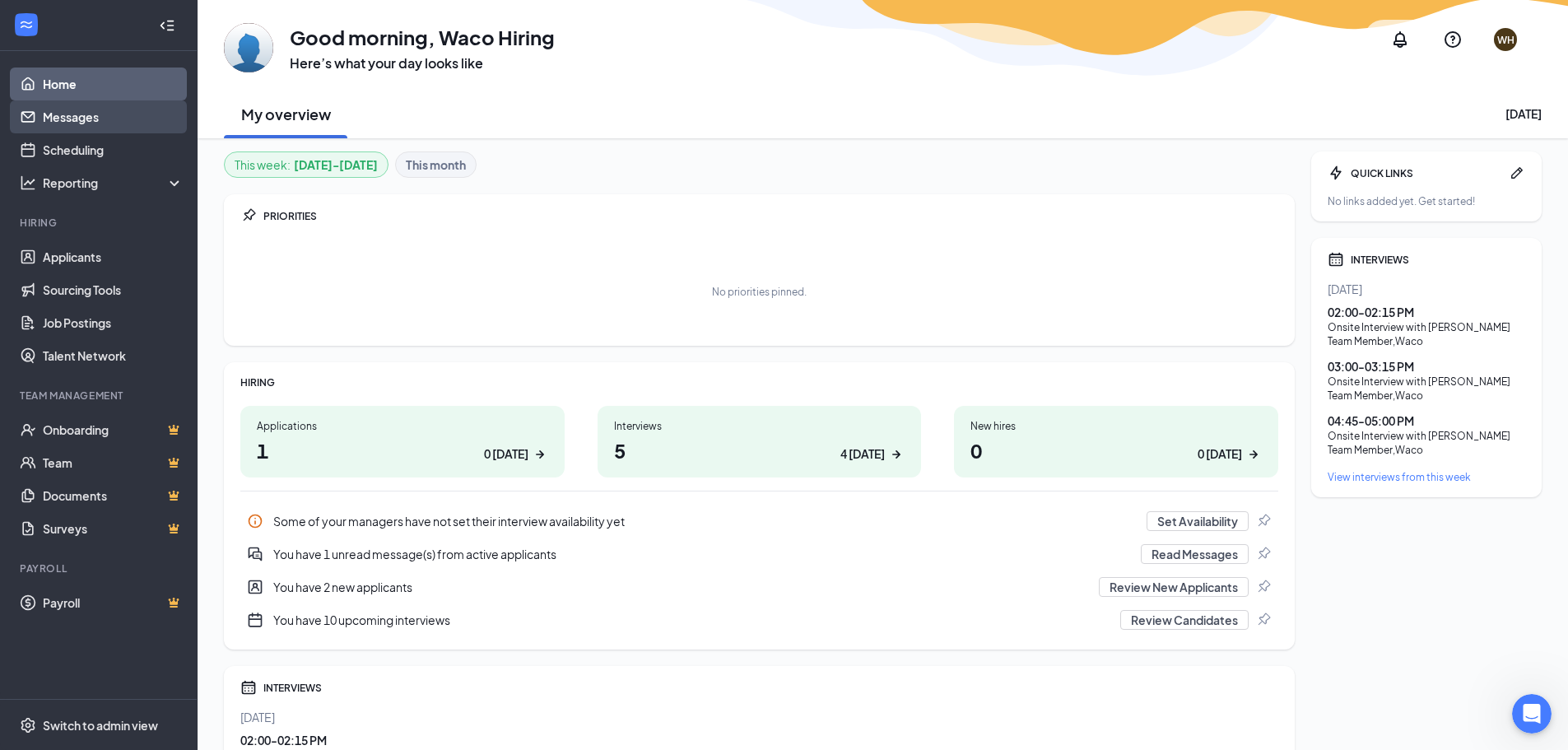
click at [118, 114] on link "Messages" at bounding box center [112, 117] width 140 height 33
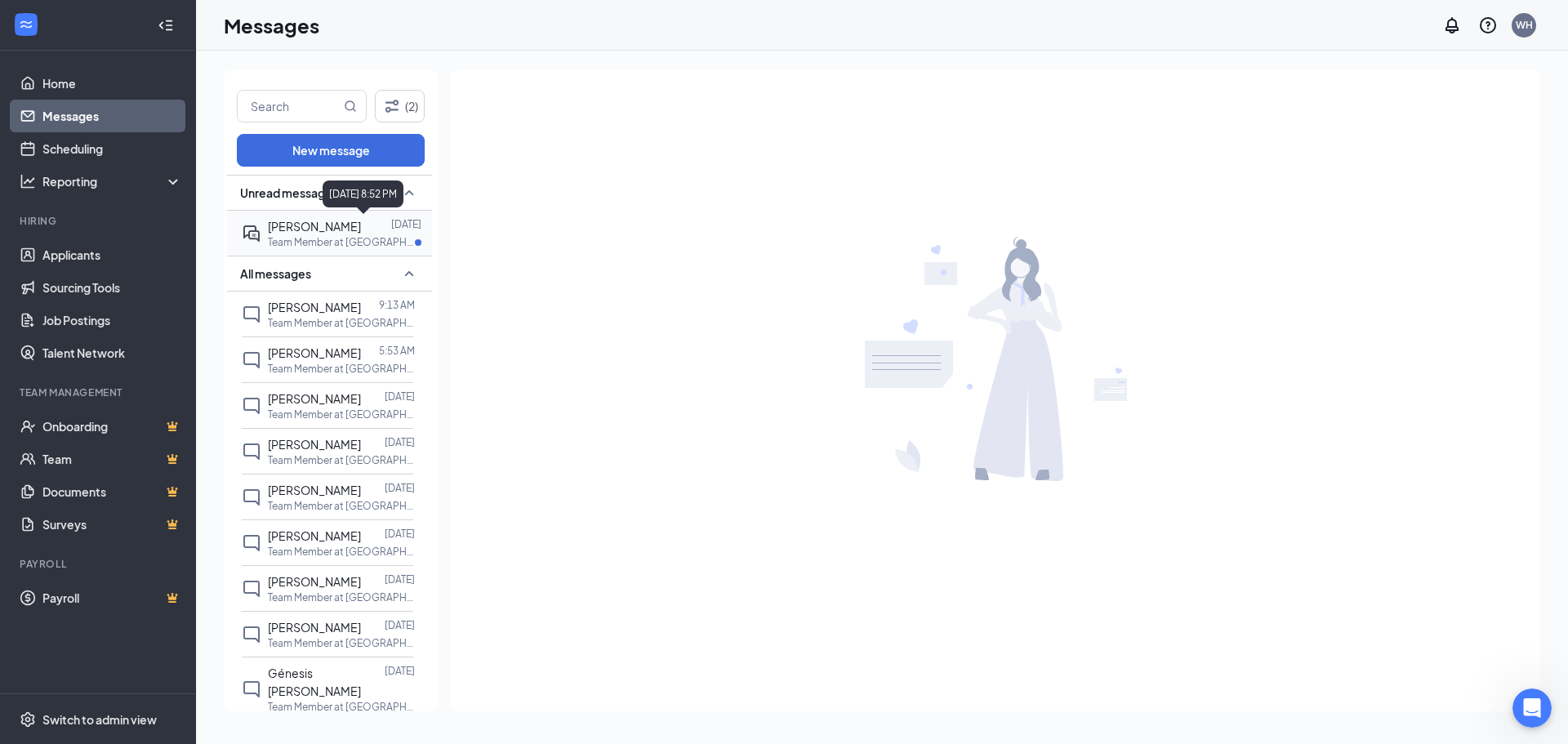
click at [352, 227] on span "[PERSON_NAME]" at bounding box center [315, 226] width 94 height 14
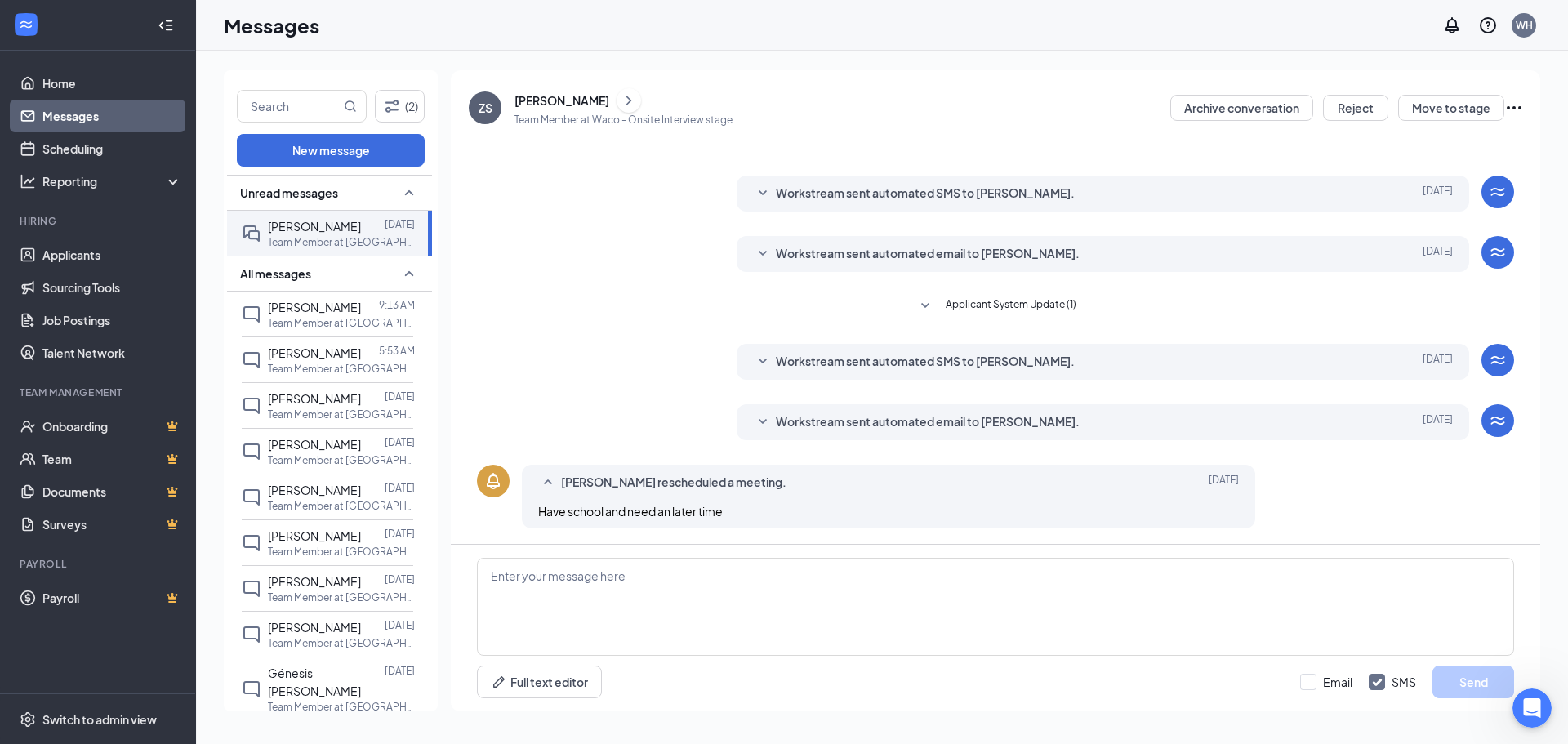
scroll to position [199, 0]
click at [785, 587] on textarea at bounding box center [996, 606] width 1038 height 98
click at [975, 575] on textarea "Hello [PERSON_NAME] '[PERSON_NAME]! Unfortunately we are not hiring for evening…" at bounding box center [996, 606] width 1038 height 98
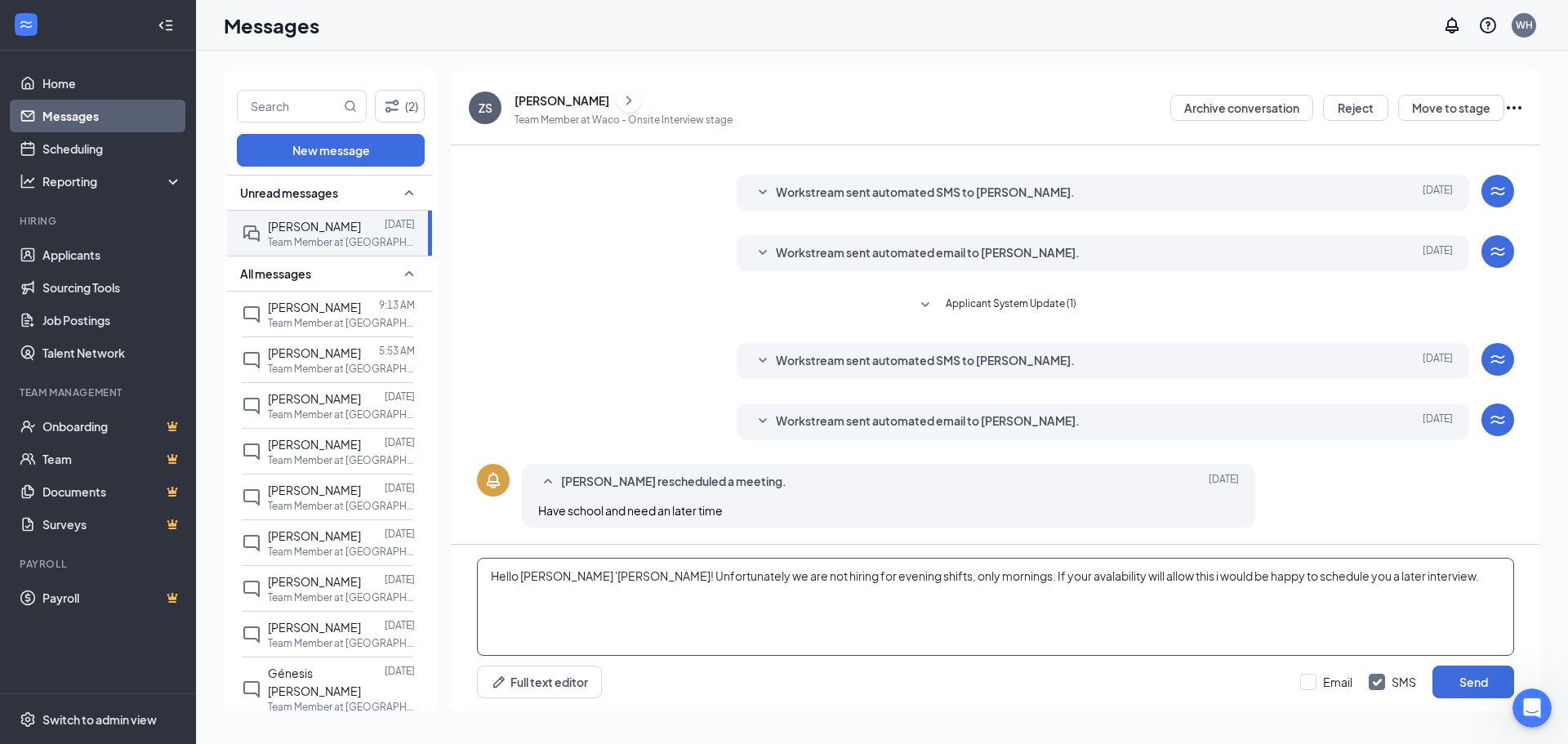
click at [1090, 574] on textarea "Hello [PERSON_NAME] '[PERSON_NAME]! Unfortunately we are not hiring for evening…" at bounding box center [996, 606] width 1038 height 98
click at [1384, 579] on textarea "Hello [PERSON_NAME] '[PERSON_NAME]! Unfortunately we are not hiring for evening…" at bounding box center [996, 606] width 1038 height 98
click at [1449, 584] on textarea "Hello [PERSON_NAME] '[PERSON_NAME]! Unfortunately we are not hiring for evening…" at bounding box center [996, 606] width 1038 height 98
type textarea "Hello [PERSON_NAME] '[PERSON_NAME]! Unfortunately we are not hiring for evening…"
click at [1464, 680] on button "Send" at bounding box center [1473, 681] width 82 height 32
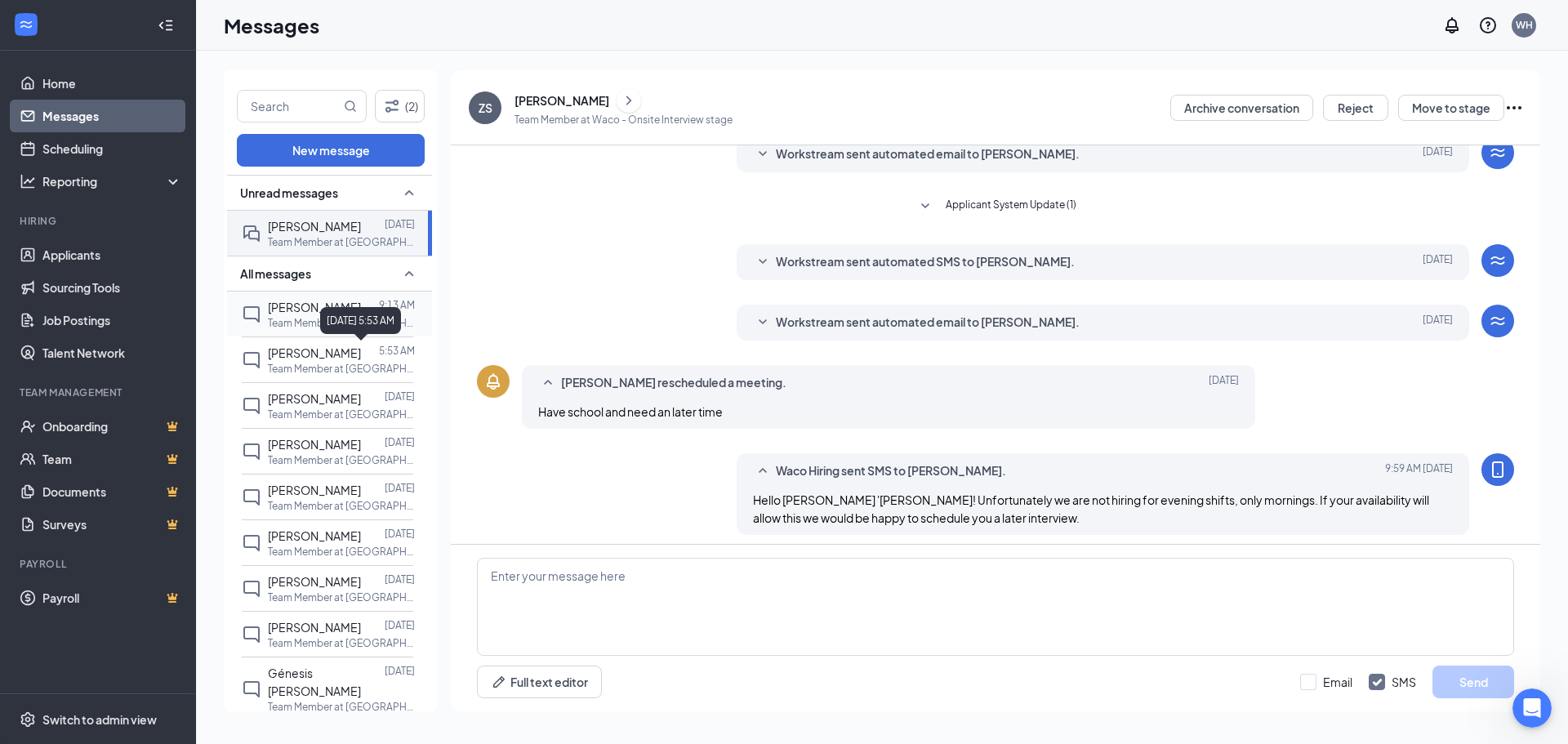
scroll to position [306, 0]
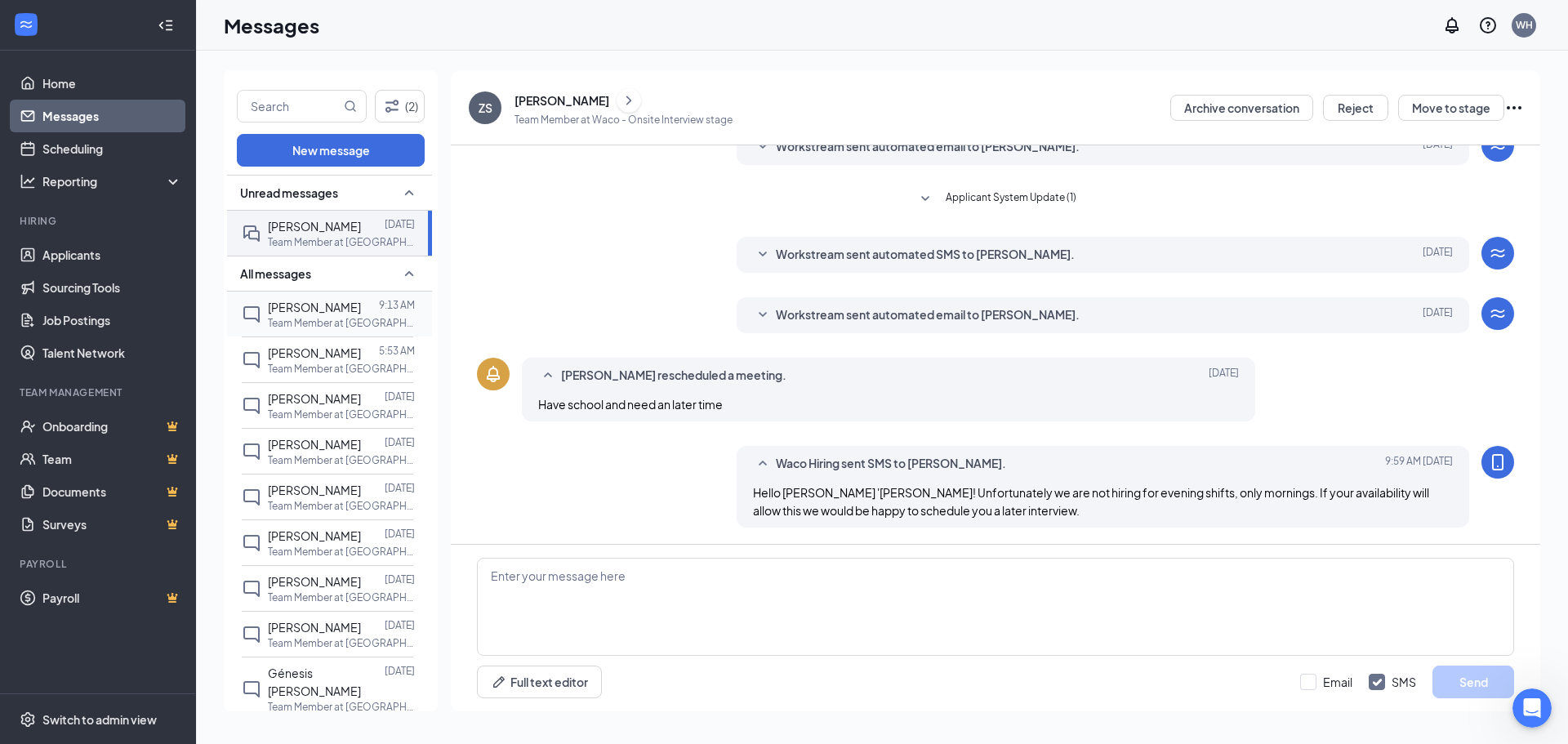
click at [361, 311] on div at bounding box center [370, 307] width 18 height 18
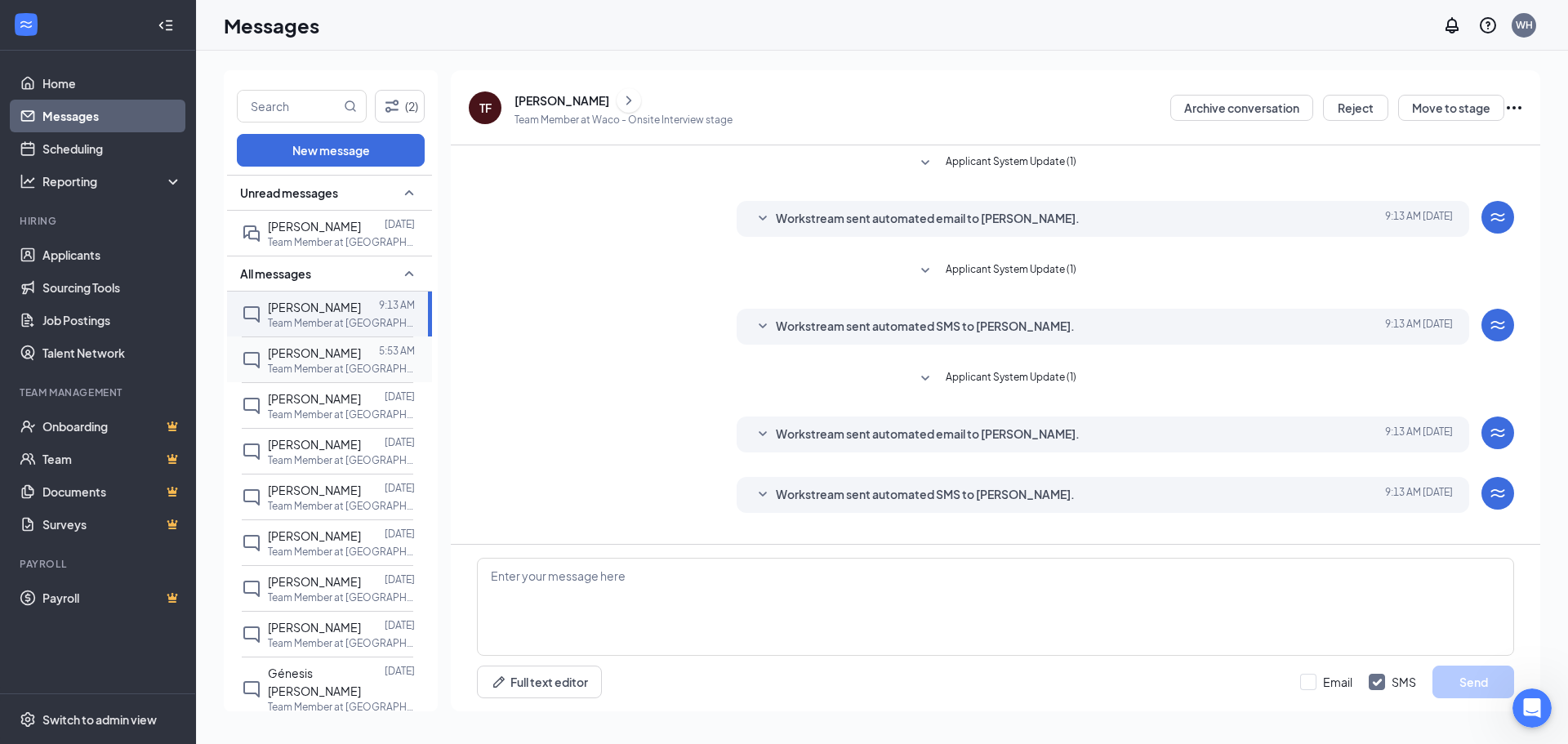
click at [364, 368] on p "Team Member at [GEOGRAPHIC_DATA]" at bounding box center [342, 368] width 147 height 13
click at [353, 412] on p "Team Member at [GEOGRAPHIC_DATA]" at bounding box center [342, 413] width 147 height 13
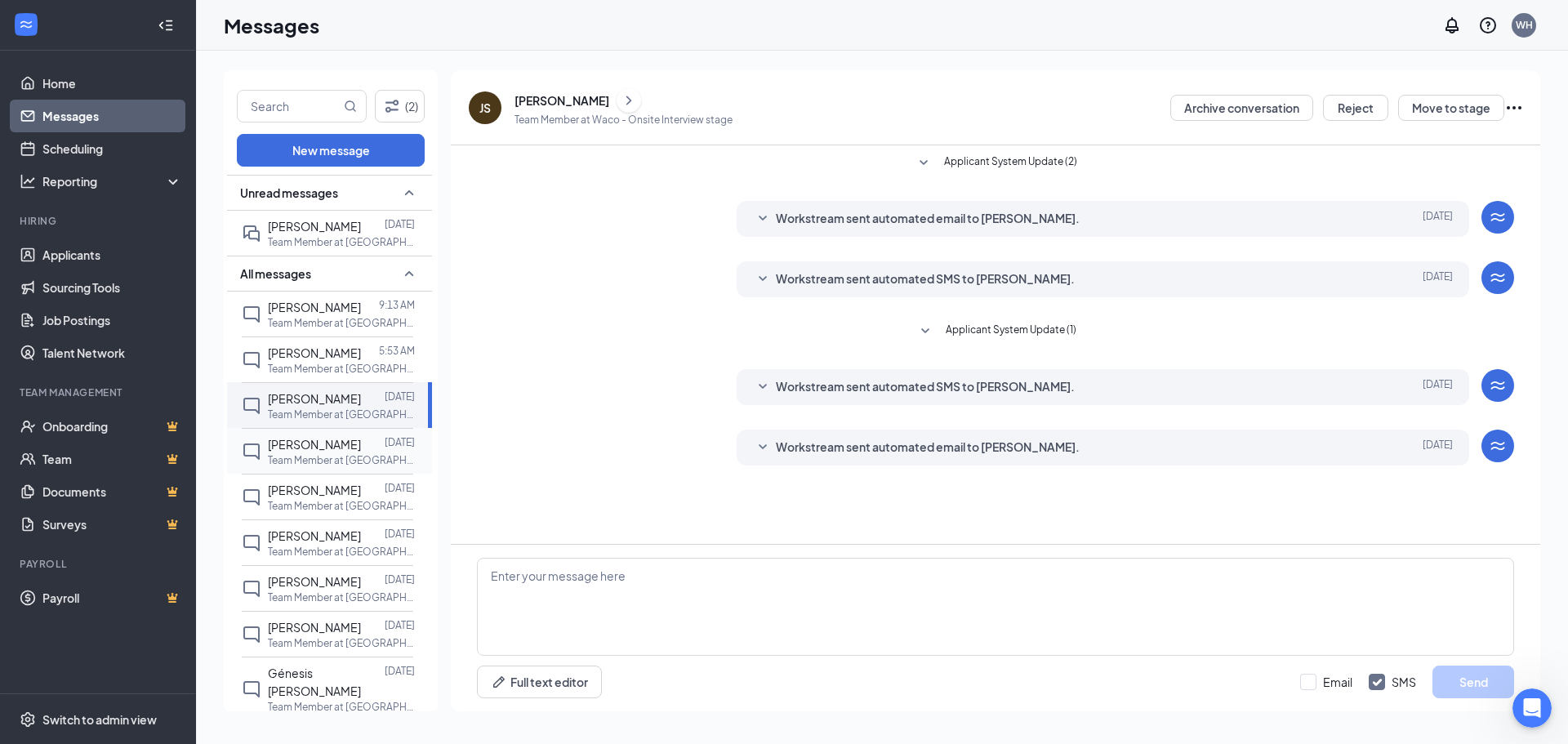
click at [361, 448] on div at bounding box center [373, 444] width 23 height 18
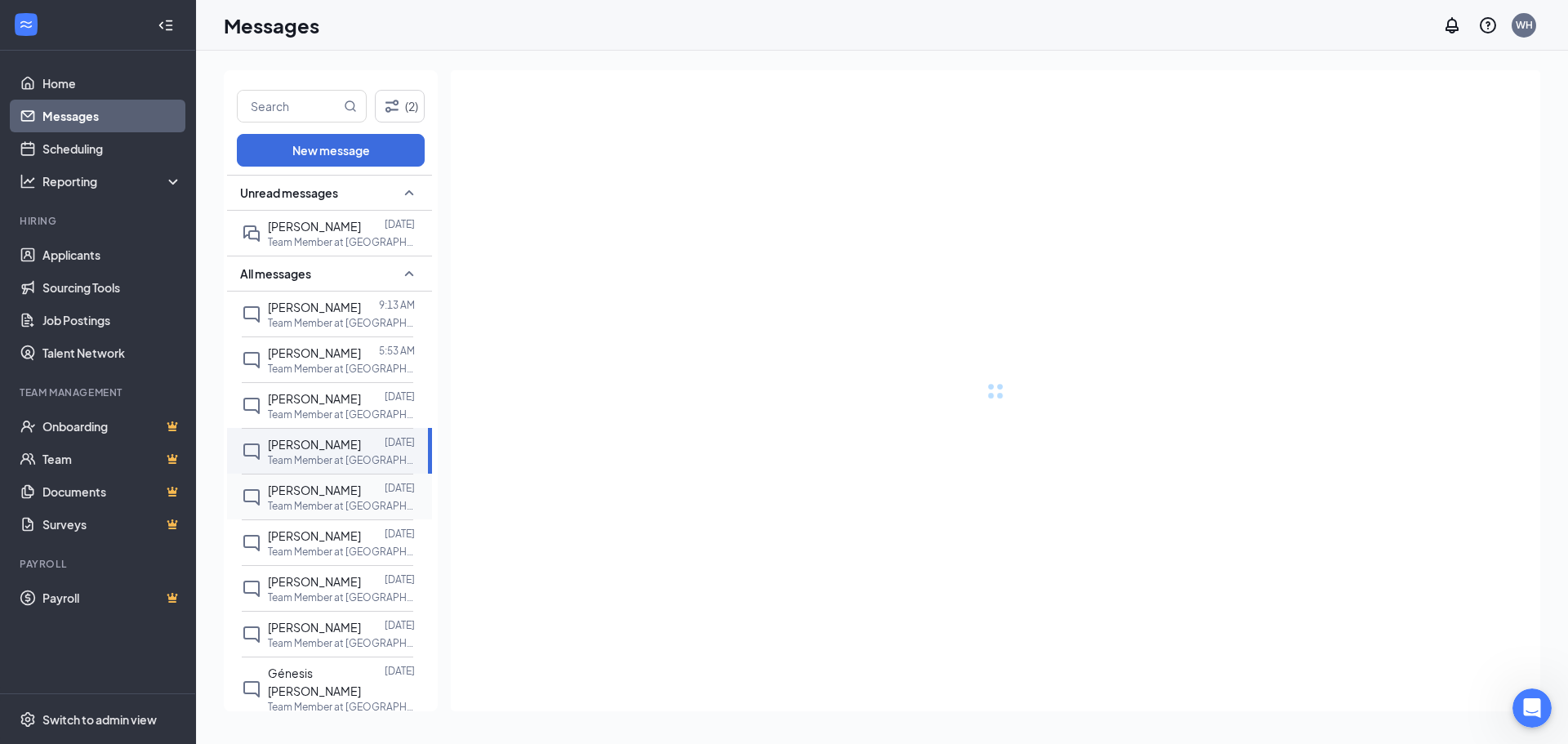
click at [361, 487] on div at bounding box center [373, 490] width 23 height 18
